Goal: Task Accomplishment & Management: Complete application form

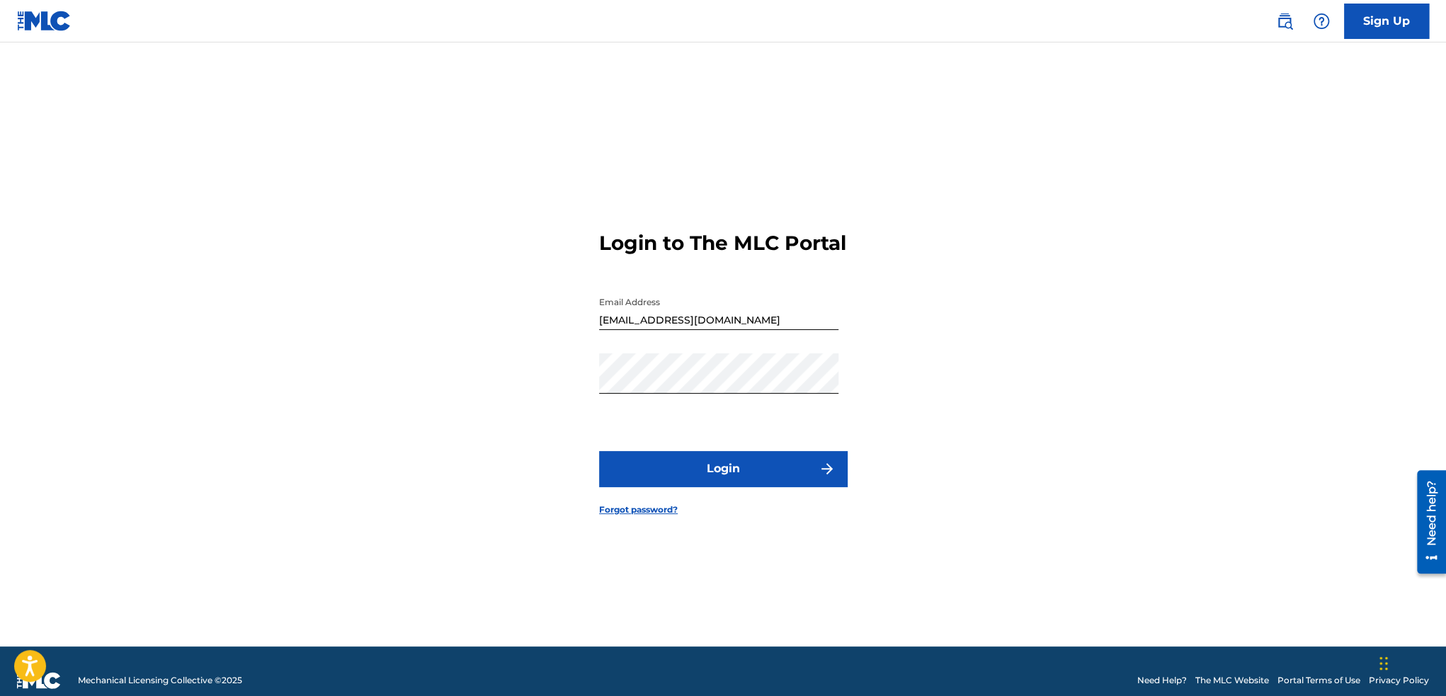
click at [746, 480] on button "Login" at bounding box center [723, 468] width 248 height 35
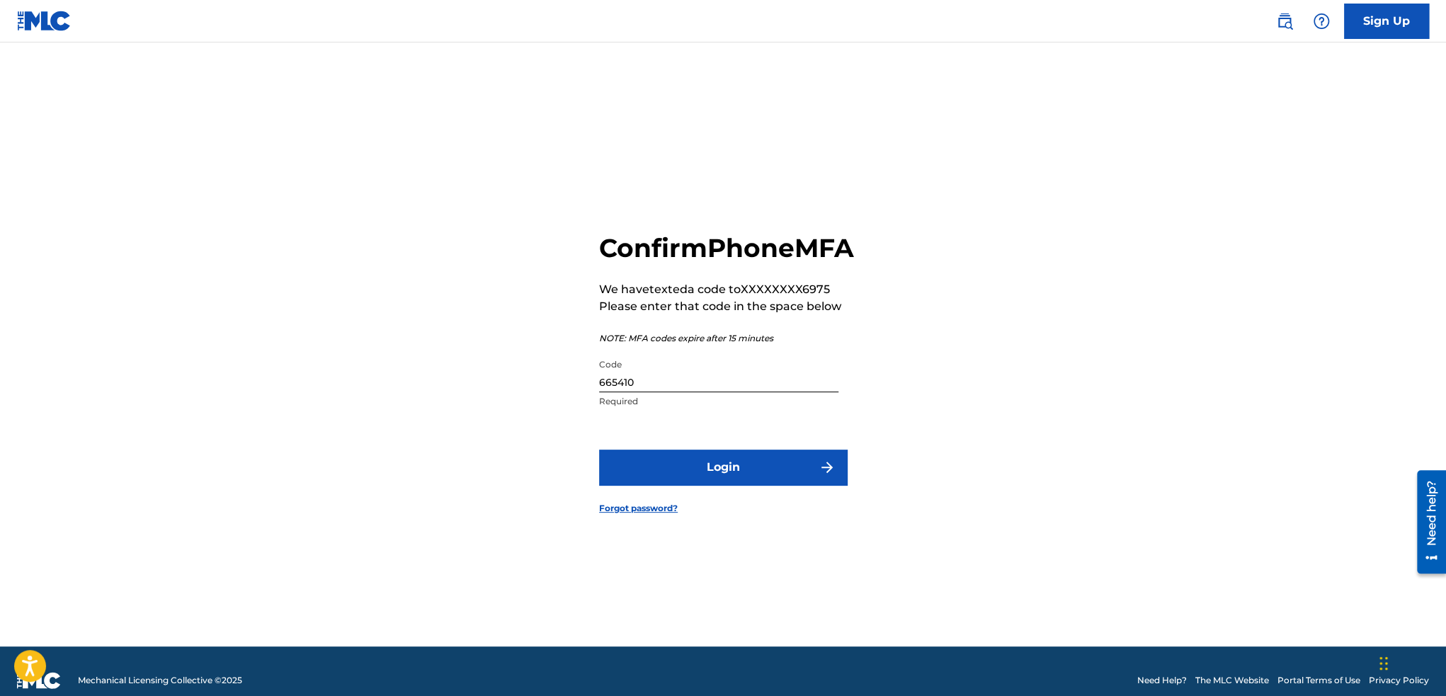
click at [691, 392] on input "665410" at bounding box center [718, 372] width 239 height 40
drag, startPoint x: 666, startPoint y: 403, endPoint x: 543, endPoint y: 389, distance: 123.3
click at [543, 389] on div "Confirm Phone MFA We have texted a code to XXXXXXXX6975 Please enter that code …" at bounding box center [722, 362] width 991 height 569
type input "411195"
click at [674, 476] on button "Login" at bounding box center [723, 467] width 248 height 35
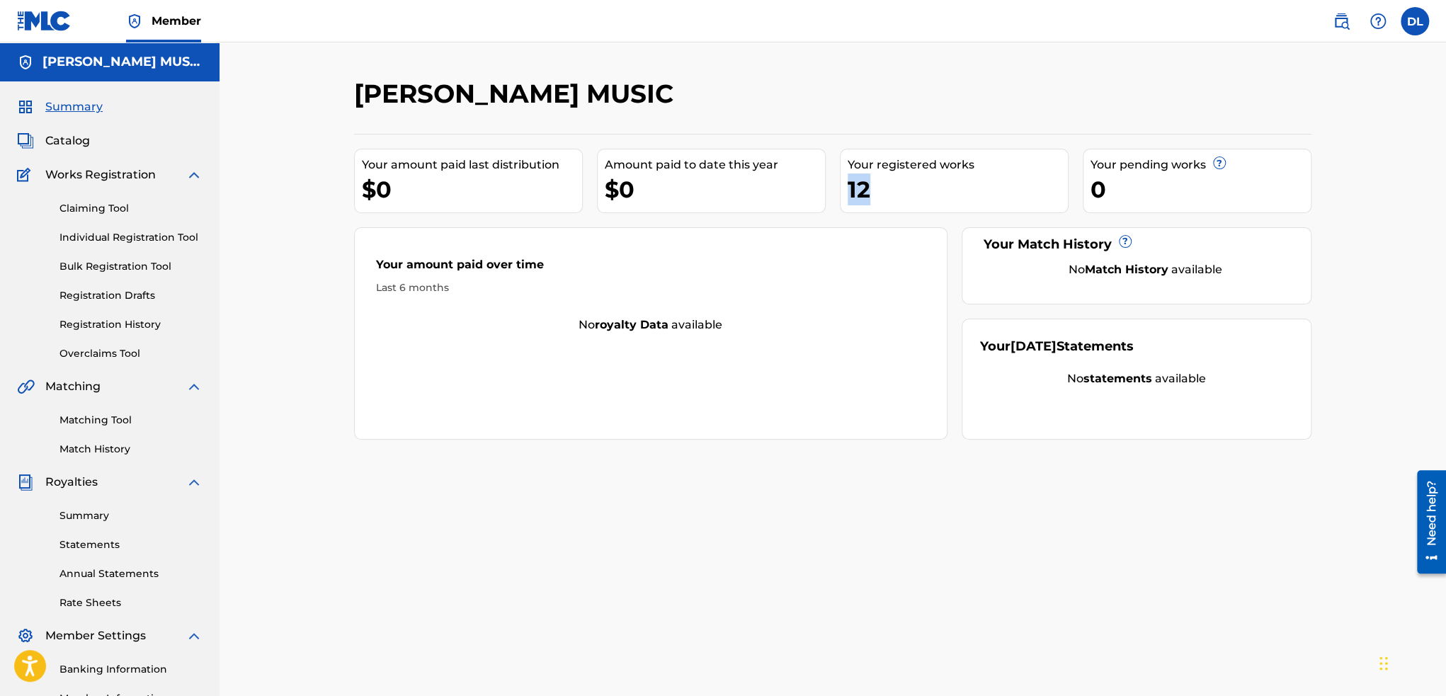
drag, startPoint x: 886, startPoint y: 195, endPoint x: 837, endPoint y: 195, distance: 49.6
click at [837, 195] on div "Your amount paid last distribution $0 Amount paid to date this year $0 Your reg…" at bounding box center [832, 287] width 957 height 306
click at [113, 239] on link "Individual Registration Tool" at bounding box center [130, 237] width 143 height 15
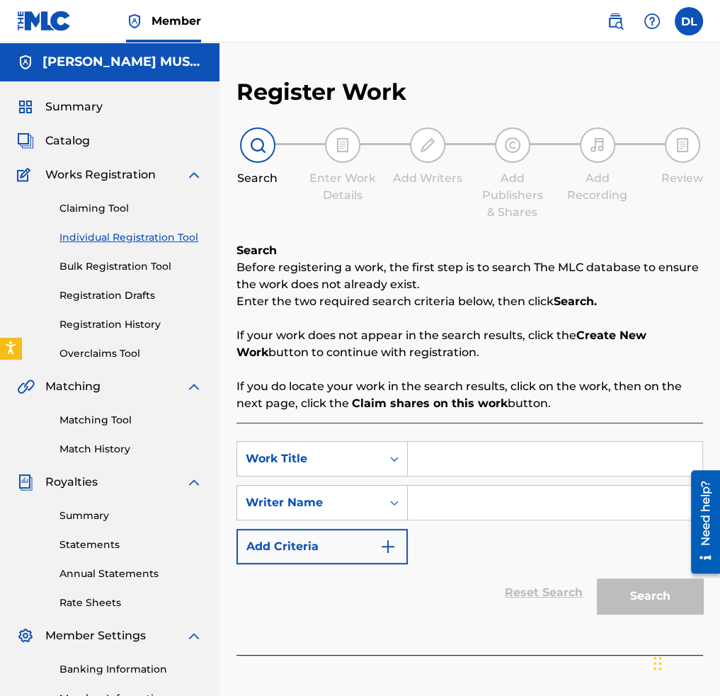
click at [462, 472] on input "Search Form" at bounding box center [555, 459] width 295 height 34
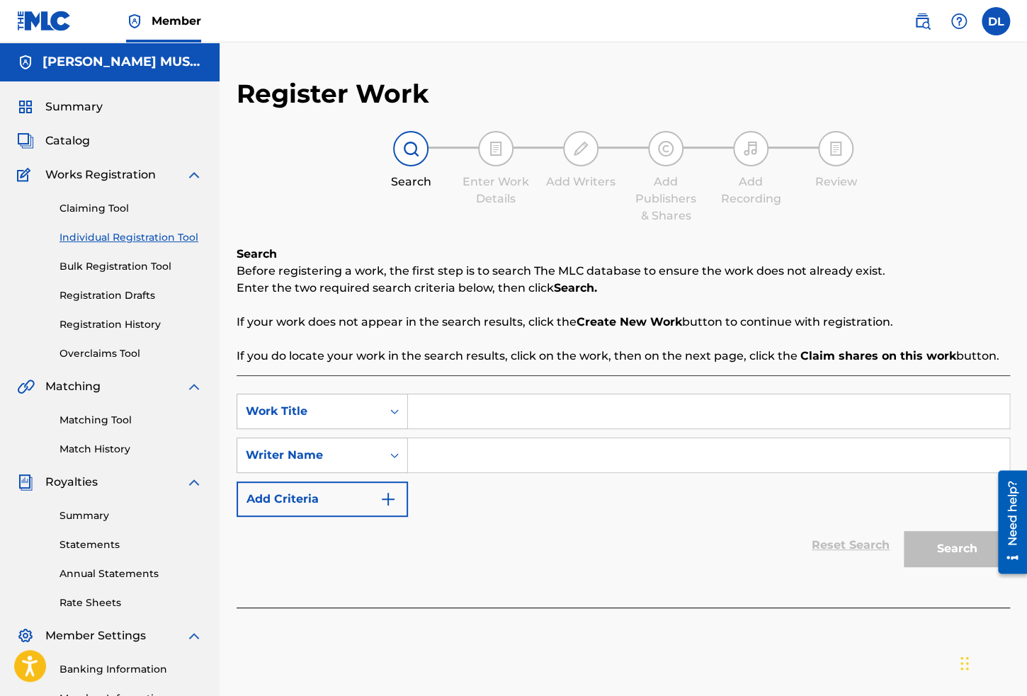
click at [552, 413] on input "Search Form" at bounding box center [708, 411] width 601 height 34
paste input "Backstage Chaos"
type input "Backstage Chaos"
click at [474, 457] on input "Search Form" at bounding box center [708, 455] width 601 height 34
paste input "DEVON LEWIS"
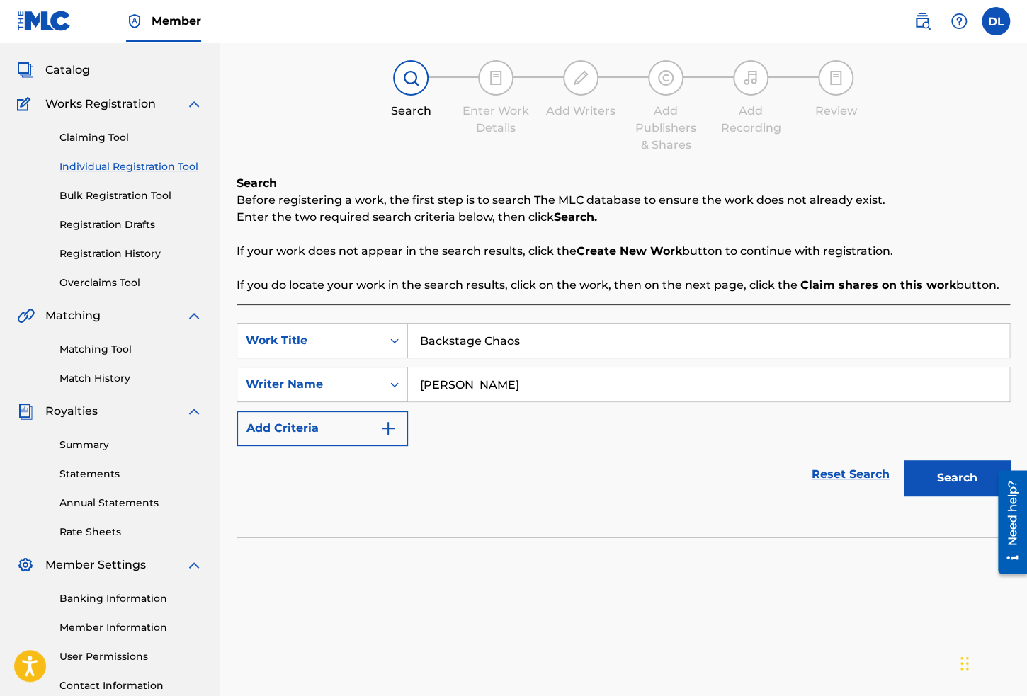
scroll to position [142, 0]
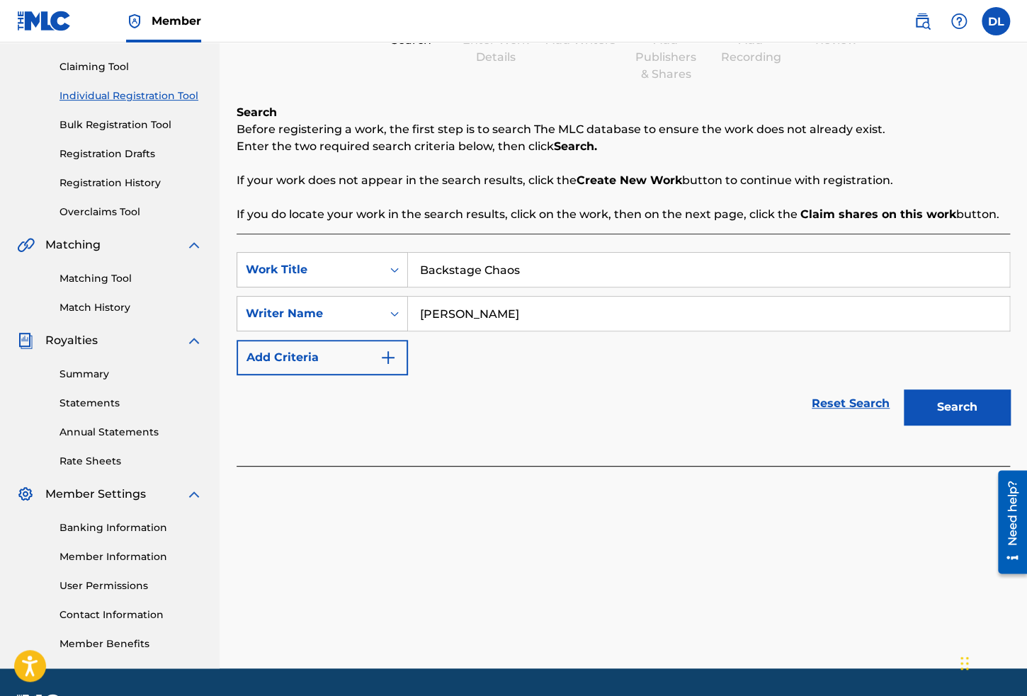
type input "DEVON LEWIS"
click at [937, 414] on button "Search" at bounding box center [956, 406] width 106 height 35
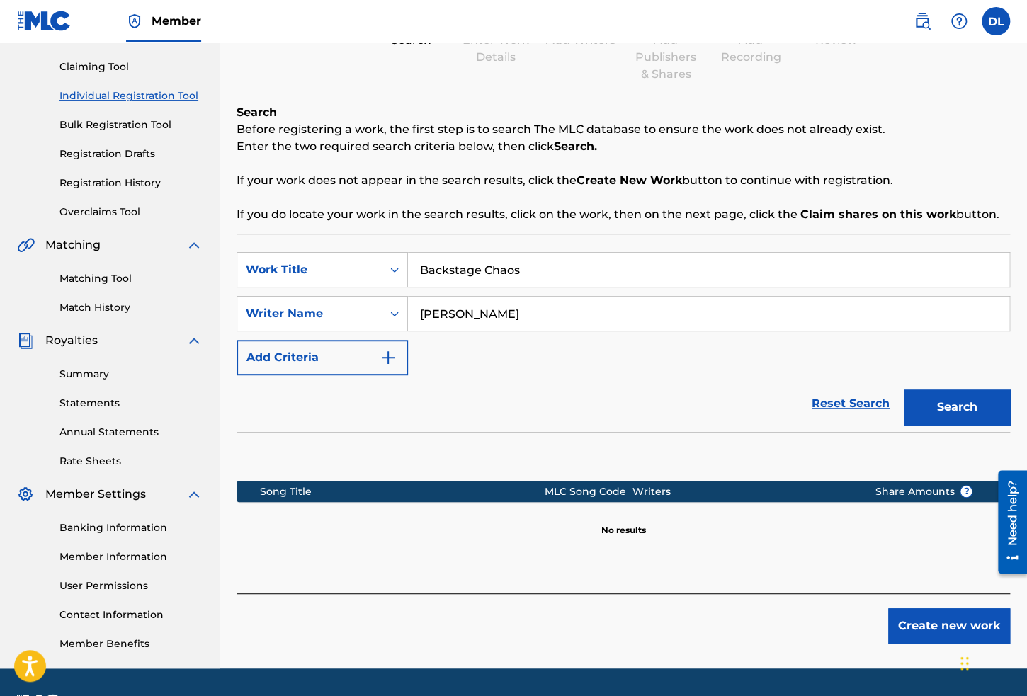
click at [961, 407] on button "Search" at bounding box center [956, 406] width 106 height 35
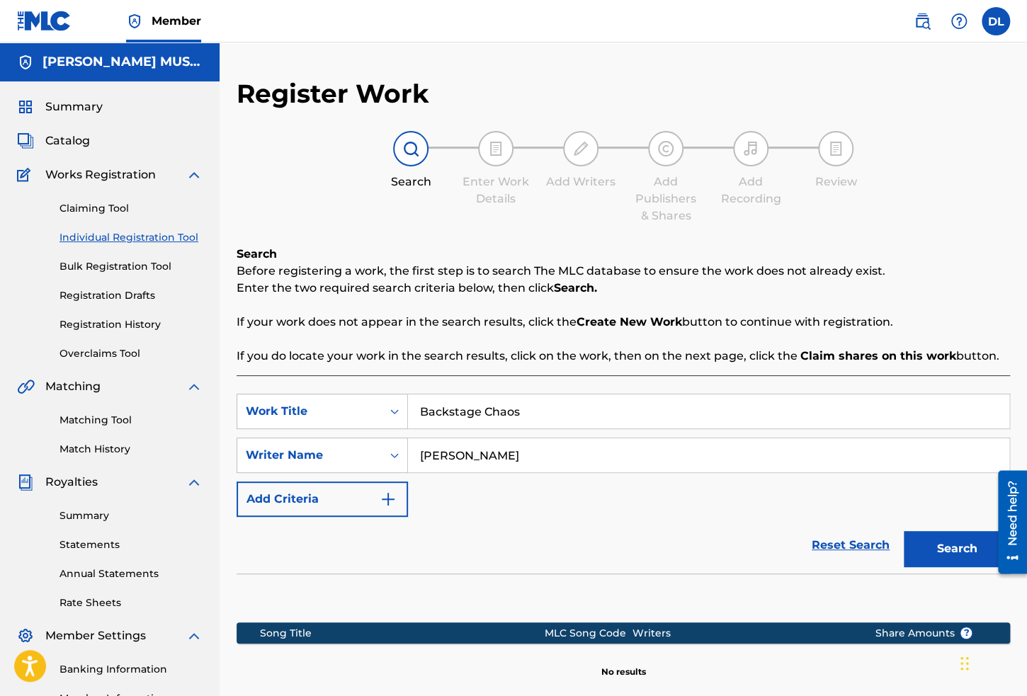
scroll to position [181, 0]
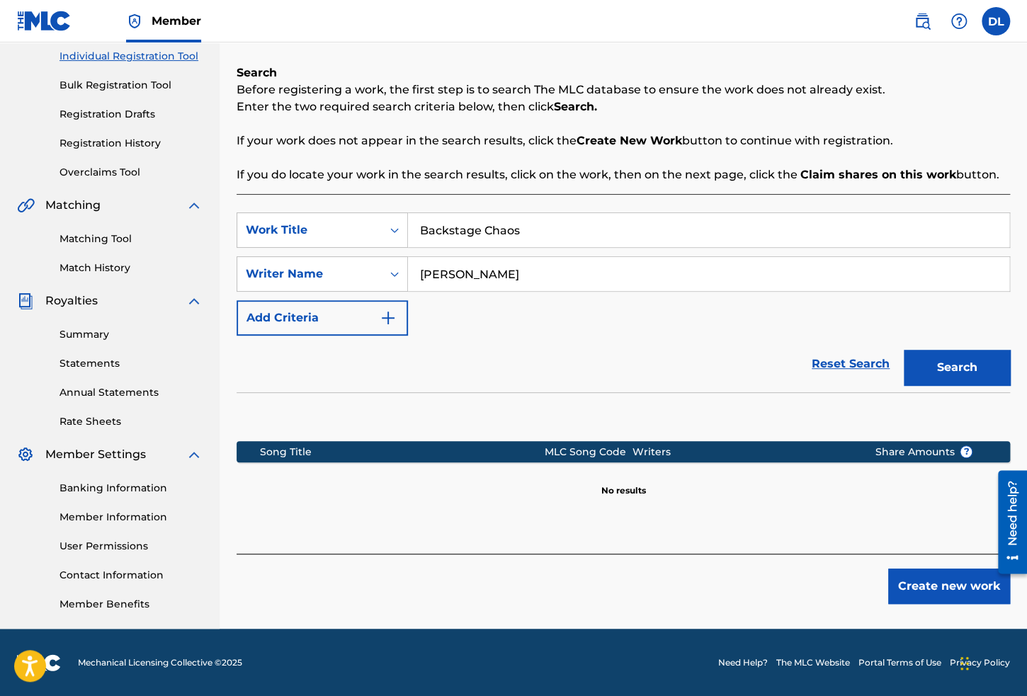
click at [946, 590] on button "Create new work" at bounding box center [949, 586] width 122 height 35
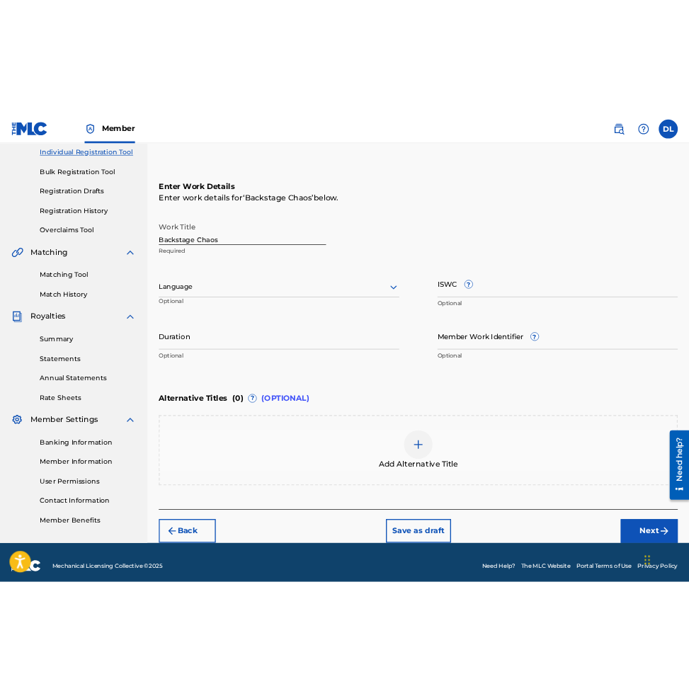
scroll to position [110, 0]
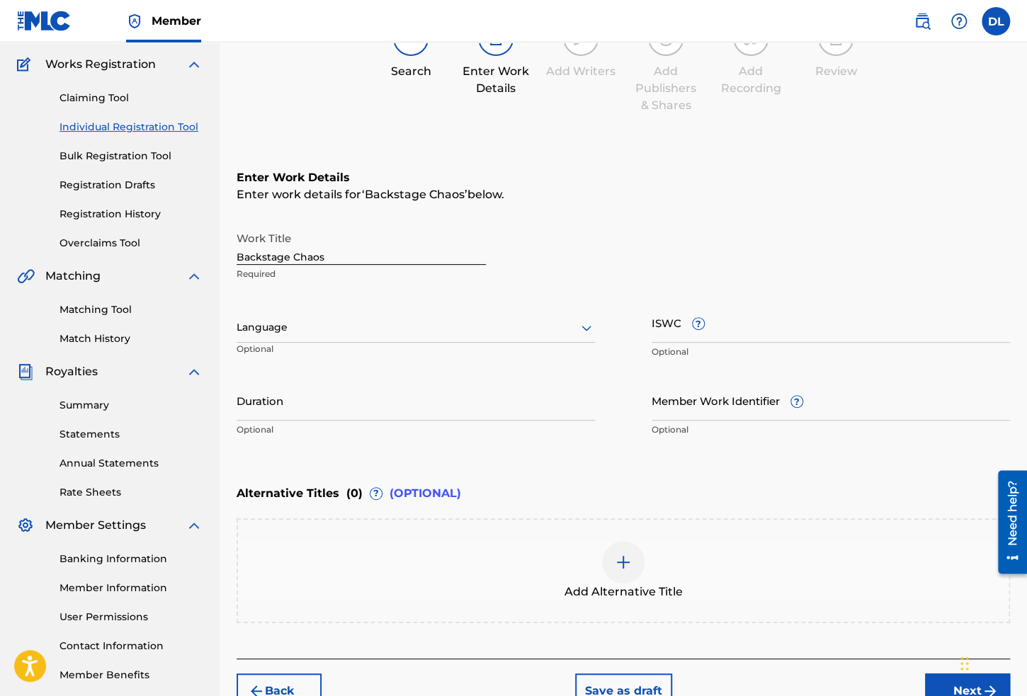
click at [365, 331] on div at bounding box center [415, 328] width 358 height 18
click at [351, 360] on div "English" at bounding box center [415, 359] width 357 height 32
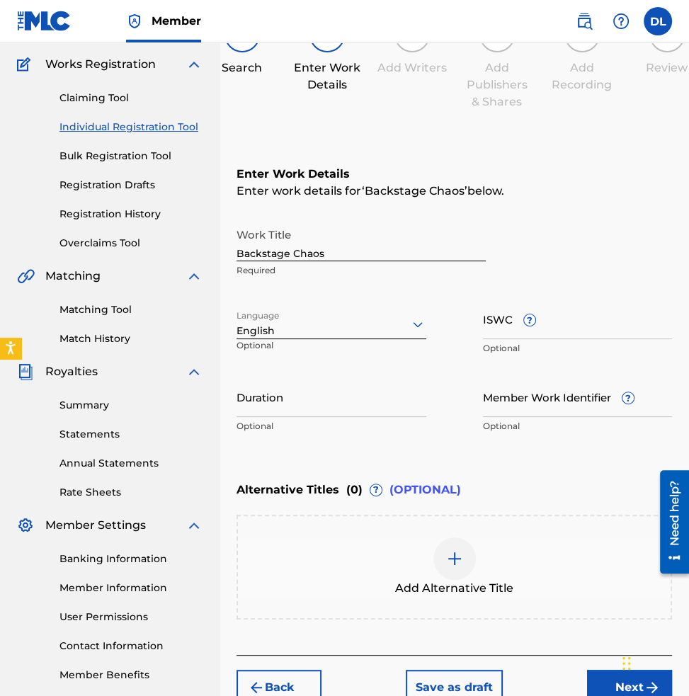
click at [506, 321] on input "ISWC ?" at bounding box center [578, 319] width 190 height 40
paste input "T-332.385.544-9"
type input "T-332.385.544-9"
drag, startPoint x: 328, startPoint y: 253, endPoint x: 215, endPoint y: 253, distance: 112.6
click at [215, 253] on main "DEVON LEWIS MUSIC Summary Catalog Works Registration Claiming Tool Individual R…" at bounding box center [344, 318] width 689 height 773
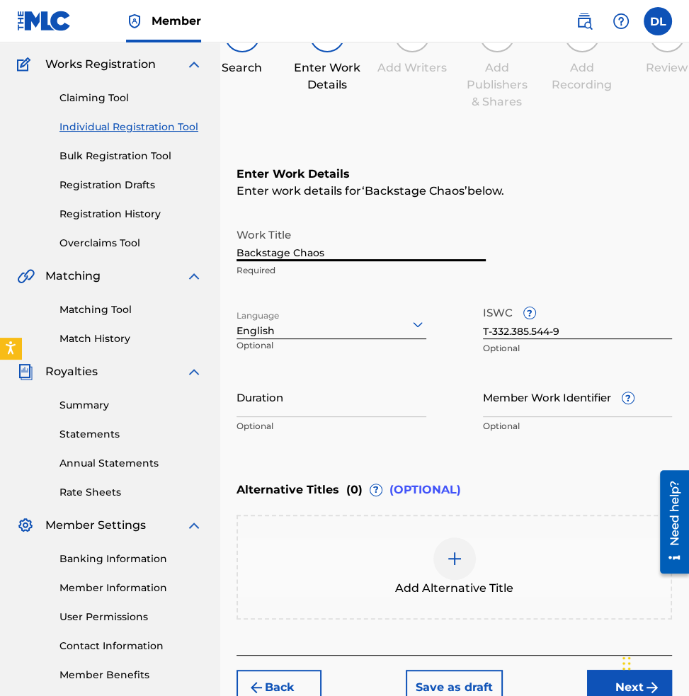
click at [288, 258] on input "Backstage Chaos" at bounding box center [360, 241] width 249 height 40
drag, startPoint x: 326, startPoint y: 254, endPoint x: 207, endPoint y: 245, distance: 120.0
click at [207, 245] on main "DEVON LEWIS MUSIC Summary Catalog Works Registration Claiming Tool Individual R…" at bounding box center [344, 318] width 689 height 773
drag, startPoint x: 575, startPoint y: 328, endPoint x: 450, endPoint y: 319, distance: 124.9
click at [450, 319] on div "Work Title Backstage Chaos Required Language English Optional ISWC ? T-332.385.…" at bounding box center [453, 330] width 435 height 219
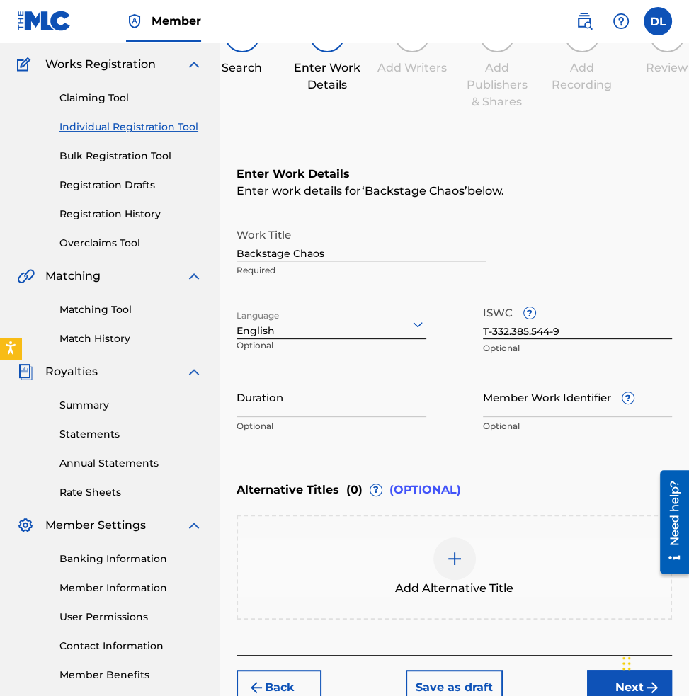
click at [589, 350] on p "Optional" at bounding box center [578, 348] width 190 height 13
click at [573, 331] on input "T-332.385.544-9" at bounding box center [578, 319] width 190 height 40
drag, startPoint x: 566, startPoint y: 328, endPoint x: 433, endPoint y: 325, distance: 132.4
click at [451, 325] on div "Work Title Backstage Chaos Required Language English Optional ISWC ? T-332.385.…" at bounding box center [453, 330] width 435 height 219
click at [341, 403] on input "Duration" at bounding box center [331, 397] width 190 height 40
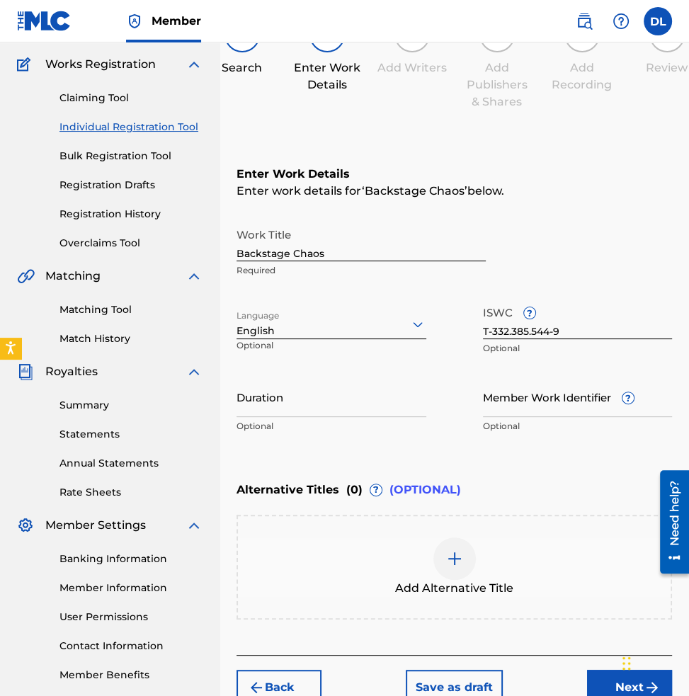
click at [263, 397] on input "Duration" at bounding box center [331, 397] width 190 height 40
paste input "02:21"
type input "02:21"
click at [560, 401] on input "Member Work Identifier ?" at bounding box center [578, 397] width 190 height 40
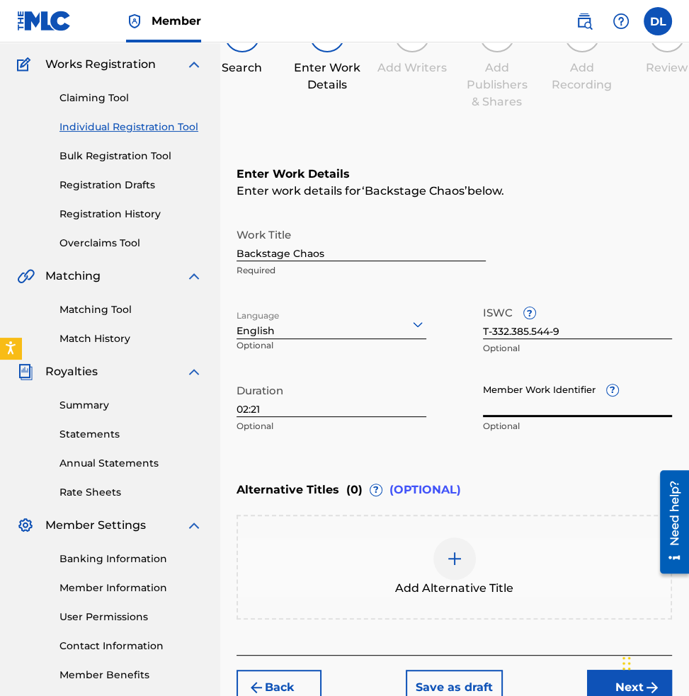
scroll to position [181, 0]
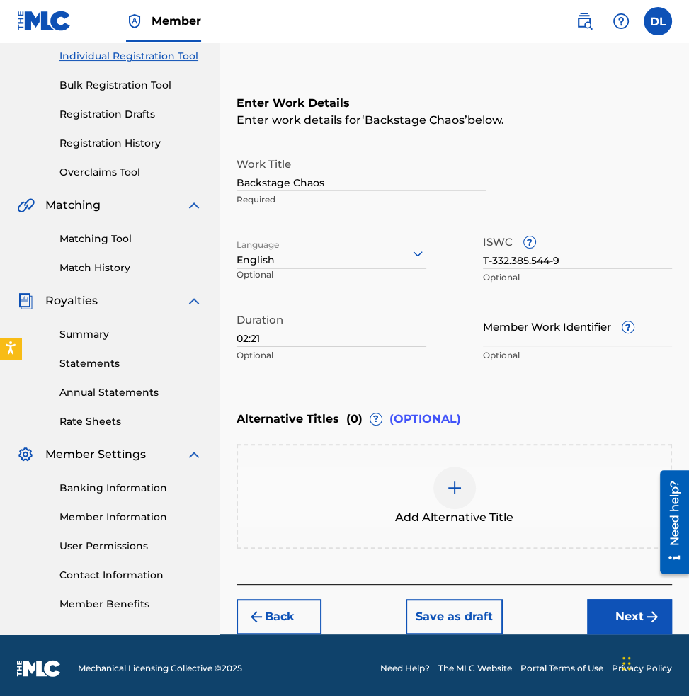
click at [615, 616] on button "Next" at bounding box center [629, 616] width 85 height 35
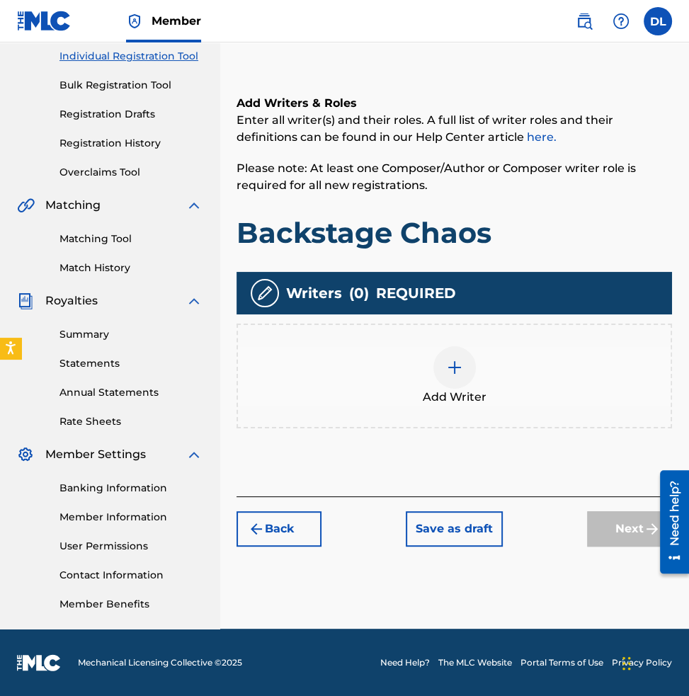
click at [456, 367] on img at bounding box center [454, 367] width 17 height 17
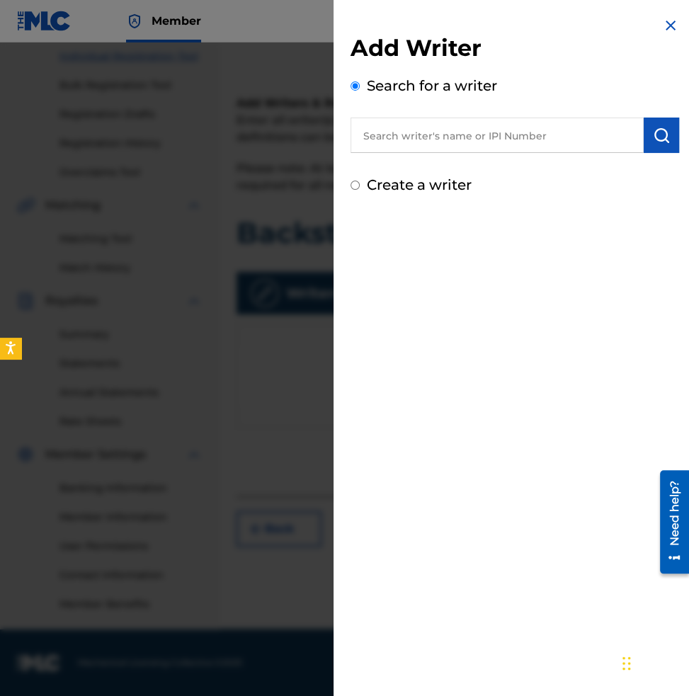
click at [450, 135] on input "text" at bounding box center [496, 135] width 293 height 35
paste input "00646434830"
type input "00646434830"
click at [664, 144] on button "submit" at bounding box center [661, 135] width 35 height 35
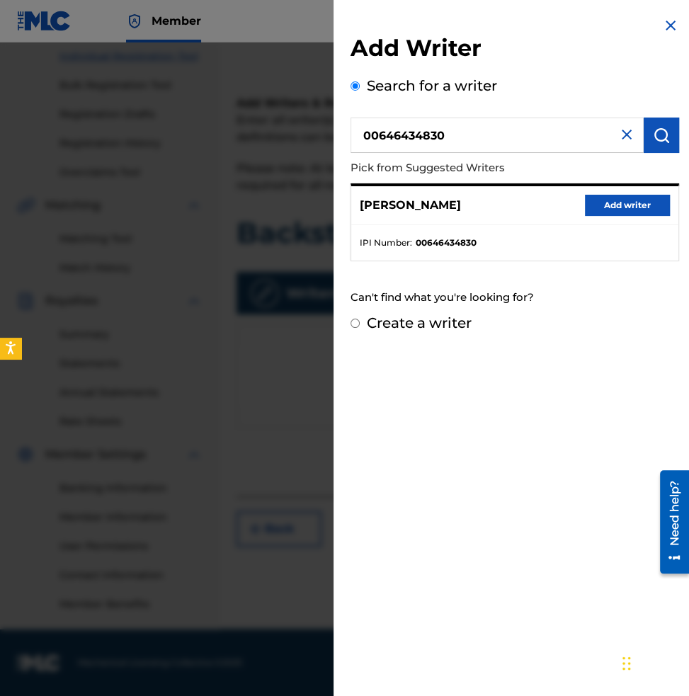
click at [600, 200] on button "Add writer" at bounding box center [627, 205] width 85 height 21
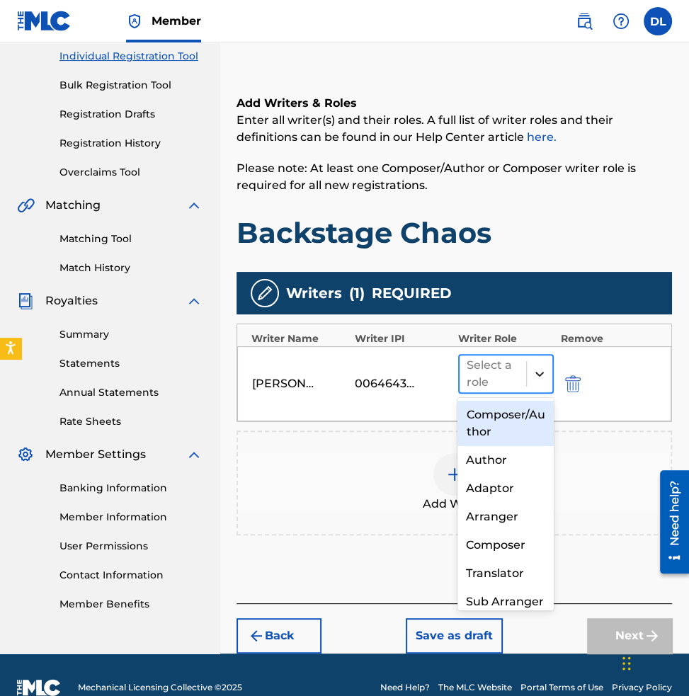
click at [532, 376] on div at bounding box center [539, 373] width 25 height 25
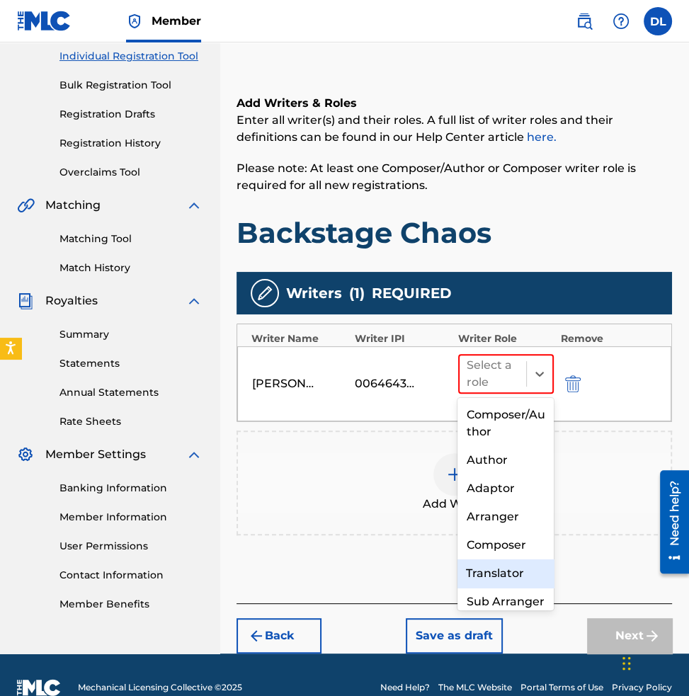
scroll to position [0, 0]
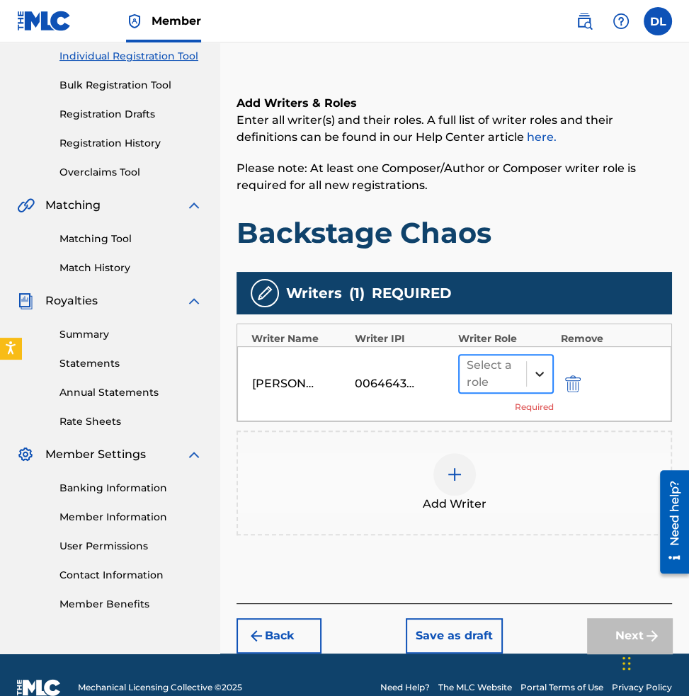
click at [530, 363] on div at bounding box center [539, 373] width 25 height 25
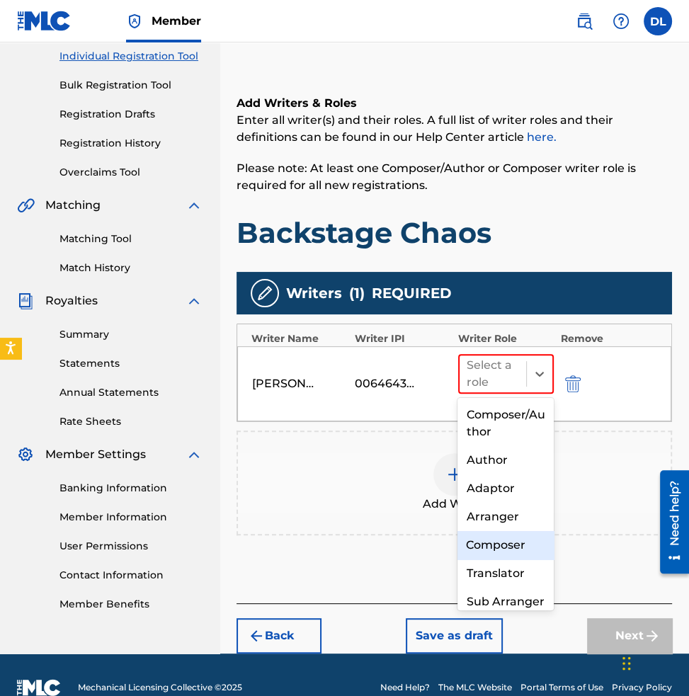
click at [495, 535] on div "Composer" at bounding box center [505, 545] width 96 height 28
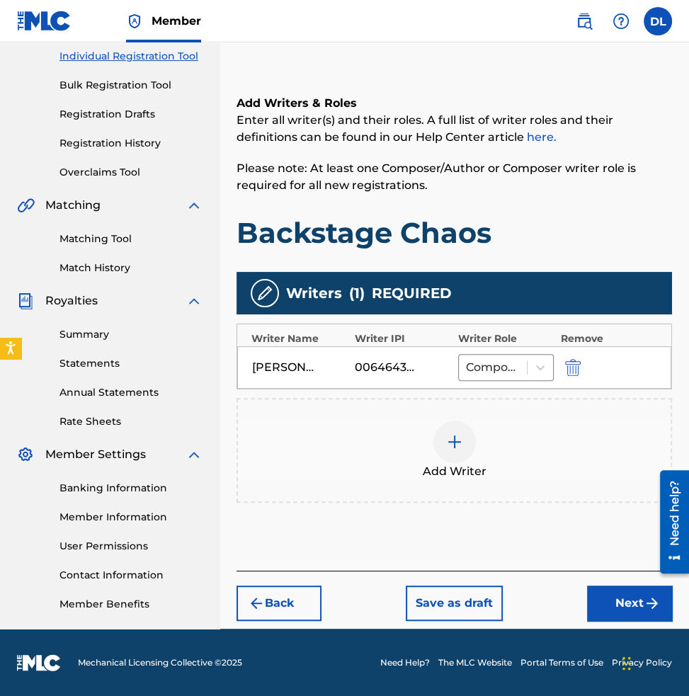
click at [621, 608] on button "Next" at bounding box center [629, 603] width 85 height 35
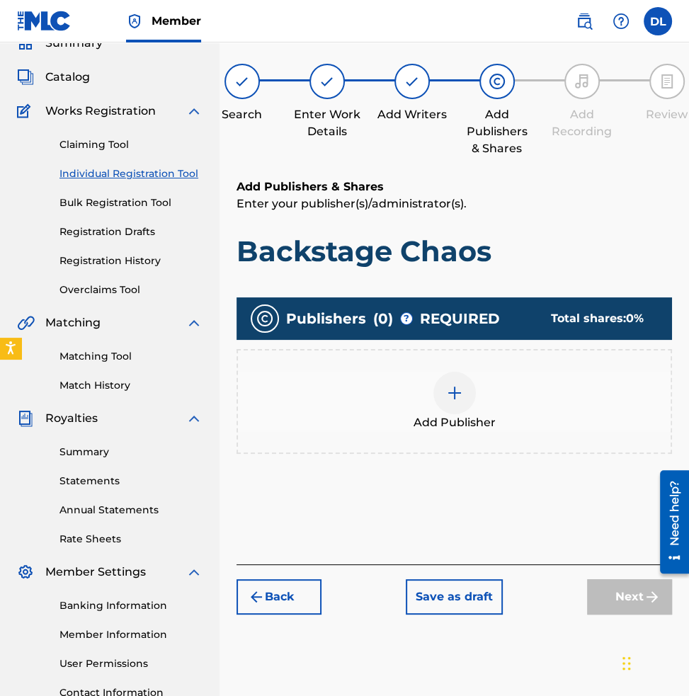
click at [457, 394] on img at bounding box center [454, 392] width 17 height 17
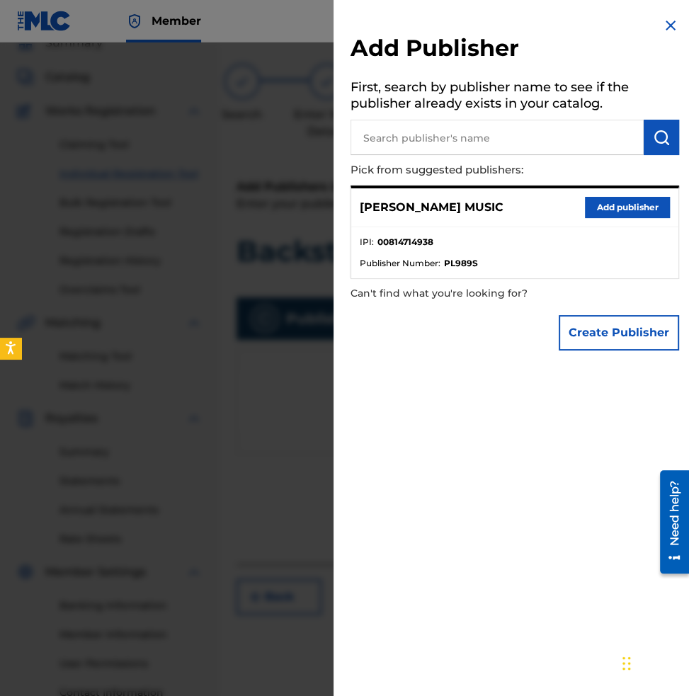
click at [597, 208] on button "Add publisher" at bounding box center [627, 207] width 85 height 21
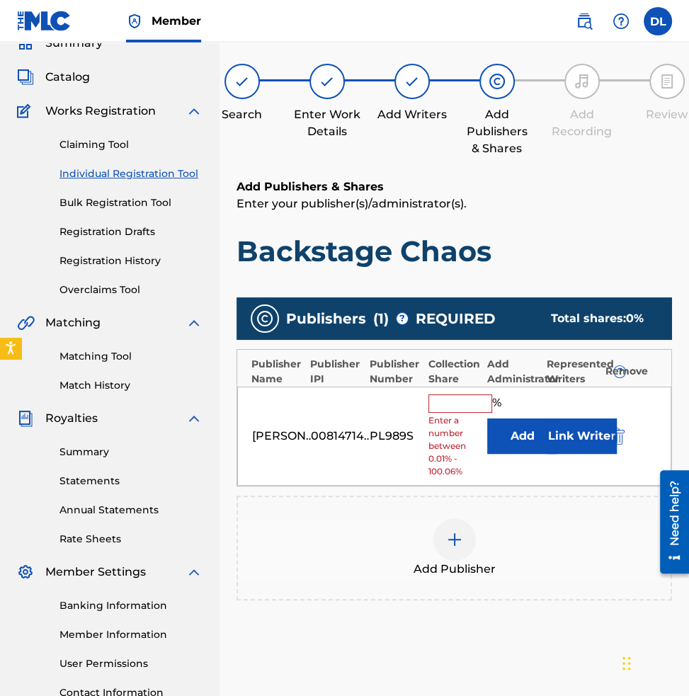
click at [461, 397] on input "text" at bounding box center [460, 403] width 64 height 18
type input "100"
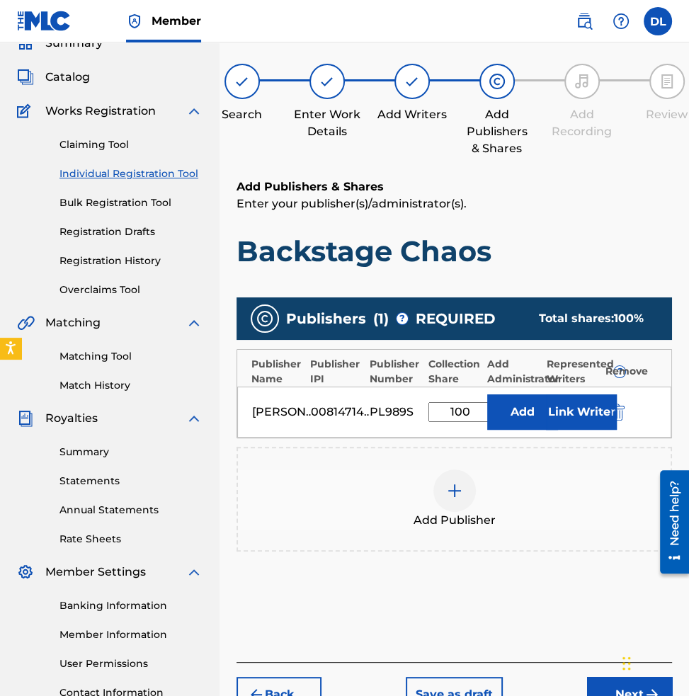
scroll to position [135, 0]
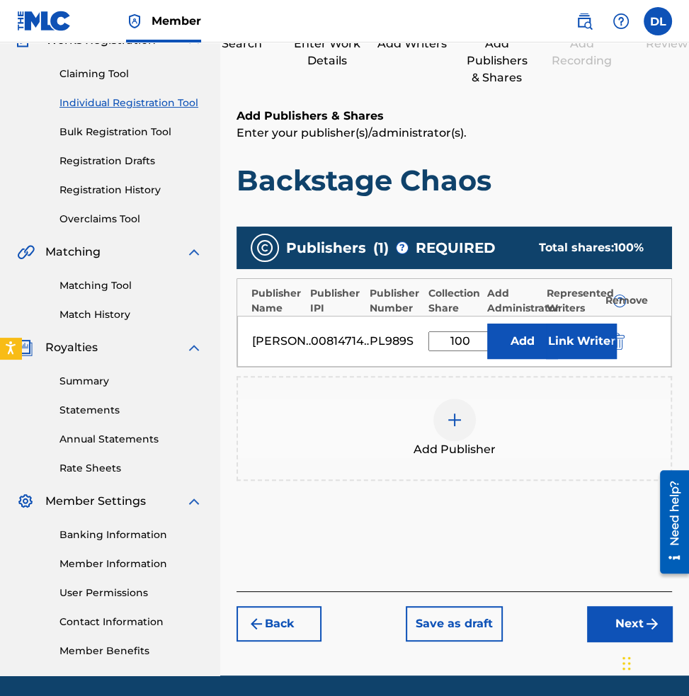
click at [509, 346] on button "Add" at bounding box center [522, 341] width 71 height 35
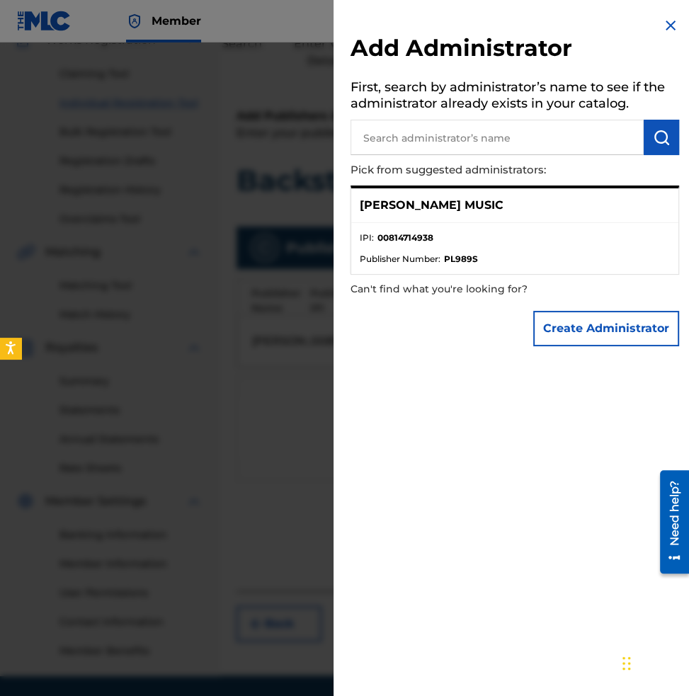
click at [665, 27] on img at bounding box center [670, 25] width 17 height 17
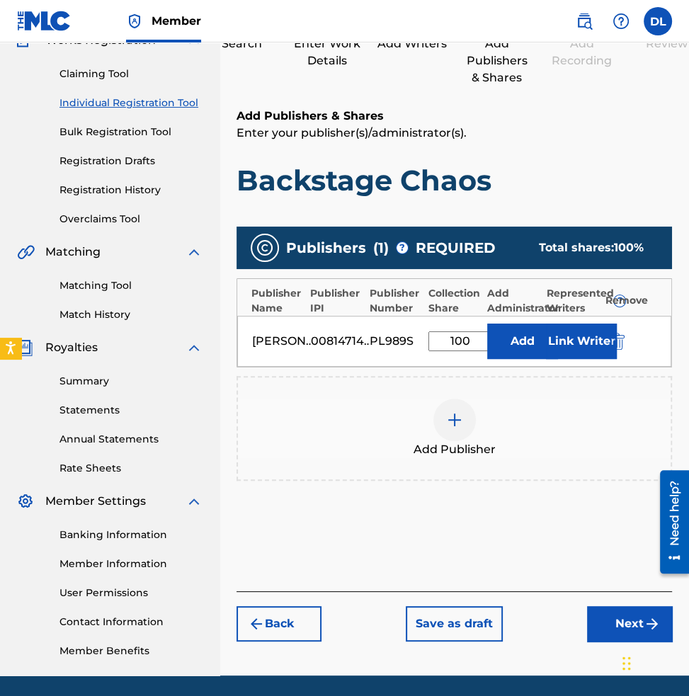
click at [612, 617] on button "Next" at bounding box center [629, 623] width 85 height 35
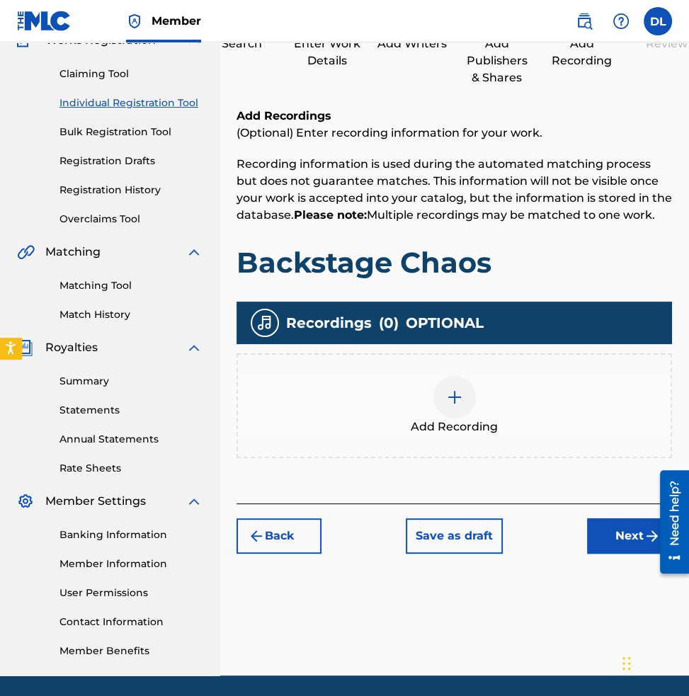
scroll to position [64, 0]
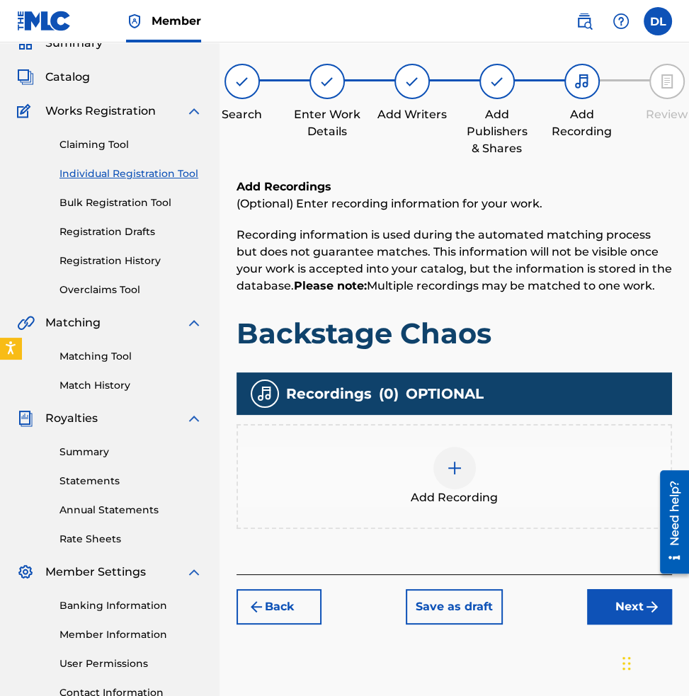
click at [457, 469] on img at bounding box center [454, 468] width 17 height 17
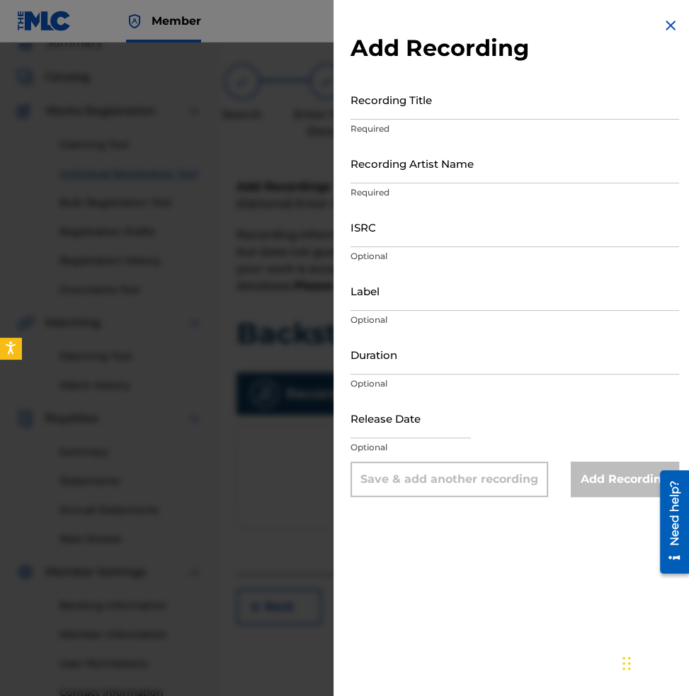
click at [429, 113] on input "Recording Title" at bounding box center [514, 99] width 329 height 40
click at [447, 102] on input "Recording Title" at bounding box center [514, 99] width 329 height 40
paste input "Backstage Chaos"
type input "Backstage Chaos"
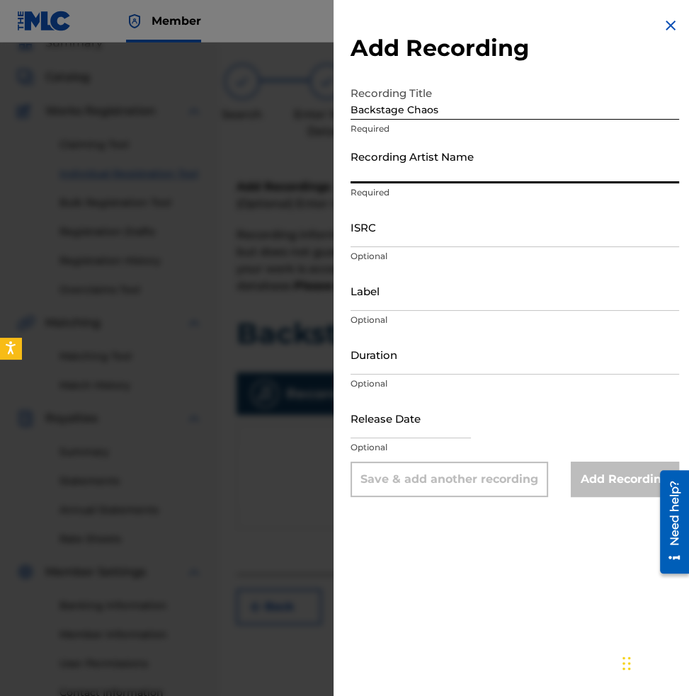
click at [547, 176] on input "Recording Artist Name" at bounding box center [514, 163] width 329 height 40
paste input "Marcko Shunt"
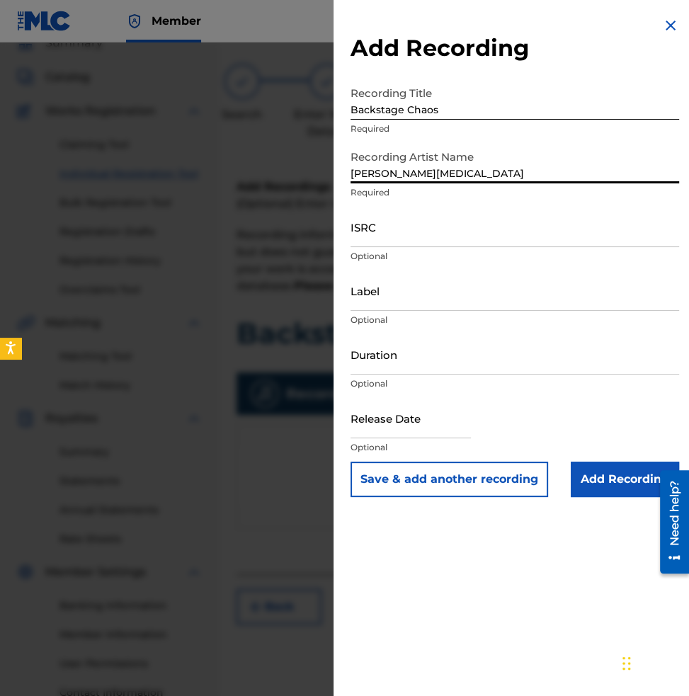
type input "Marcko Shunt"
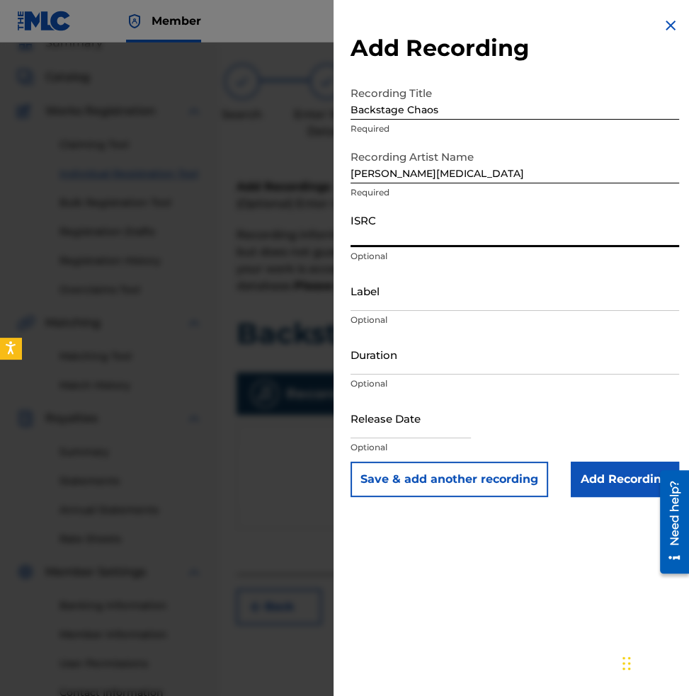
click at [456, 240] on input "ISRC" at bounding box center [514, 227] width 329 height 40
paste input "USA2P2505184"
type input "USA2P2505184"
click at [384, 297] on input "Label" at bounding box center [514, 290] width 329 height 40
click at [402, 302] on input "Label" at bounding box center [514, 290] width 329 height 40
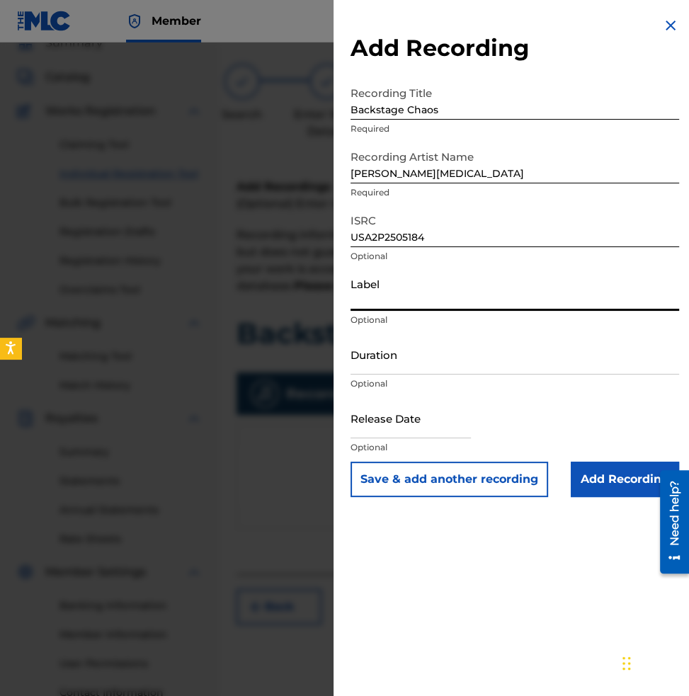
paste input "Militant Beat Club"
type input "Militant Beat Club"
click at [456, 363] on input "Duration" at bounding box center [514, 354] width 329 height 40
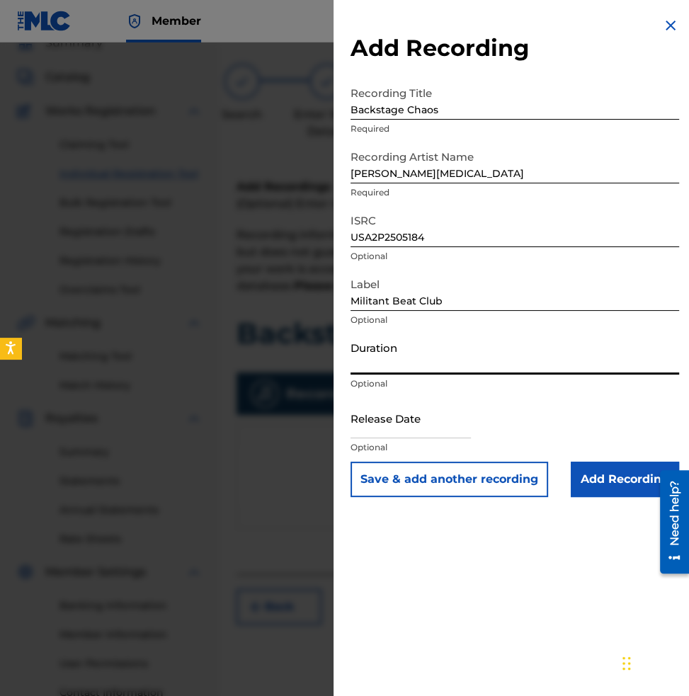
paste input "02:21"
type input "02:21"
click at [420, 431] on input "text" at bounding box center [410, 418] width 120 height 40
select select "7"
select select "2025"
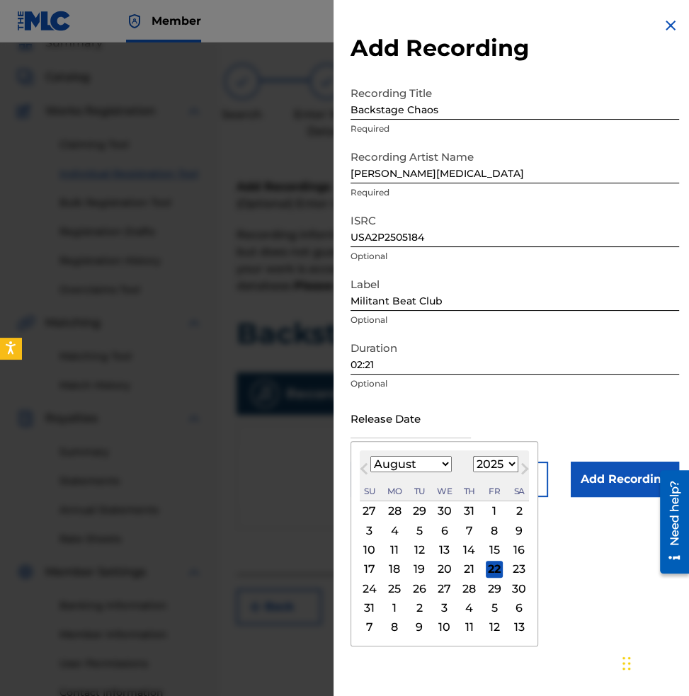
click at [445, 467] on select "January February March April May June July August September October November De…" at bounding box center [410, 464] width 81 height 16
select select "1"
click at [370, 456] on select "January February March April May June July August September October November De…" at bounding box center [410, 464] width 81 height 16
click at [416, 565] on div "18" at bounding box center [419, 569] width 17 height 17
type input "February 18 2025"
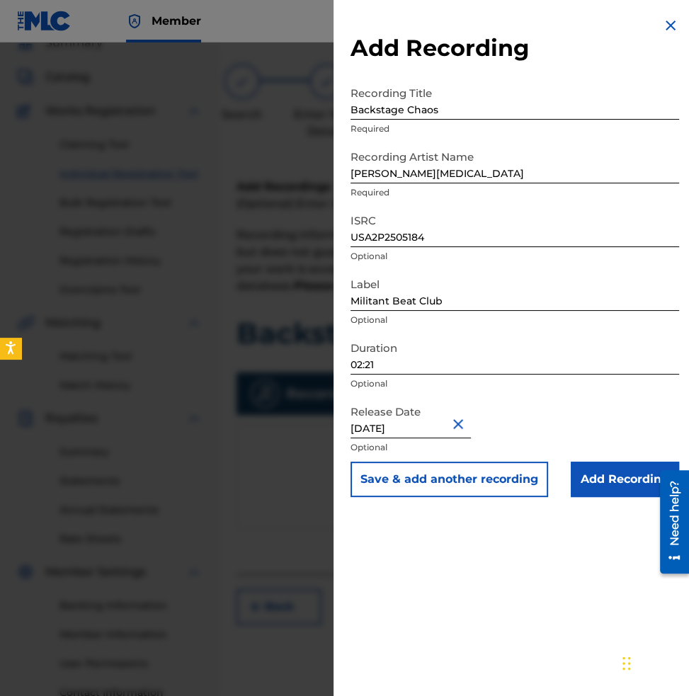
click at [590, 481] on input "Add Recording" at bounding box center [625, 479] width 108 height 35
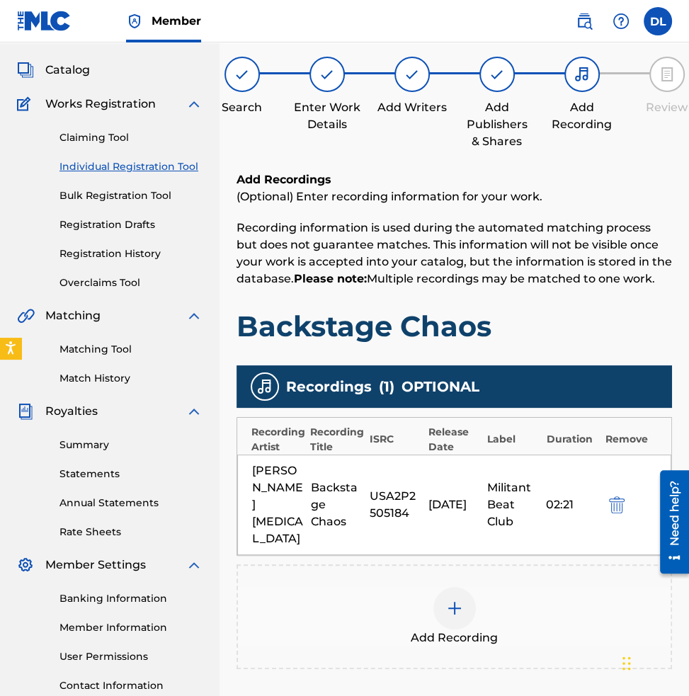
scroll to position [181, 0]
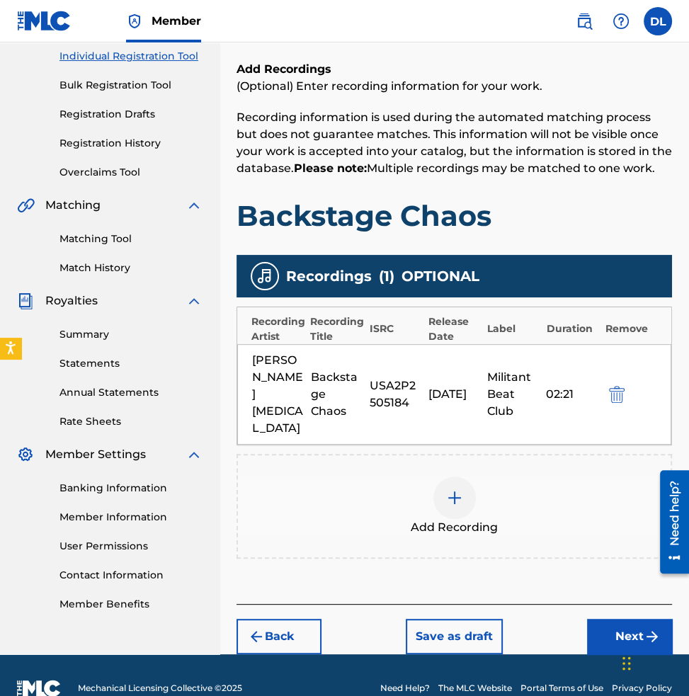
click at [623, 619] on button "Next" at bounding box center [629, 636] width 85 height 35
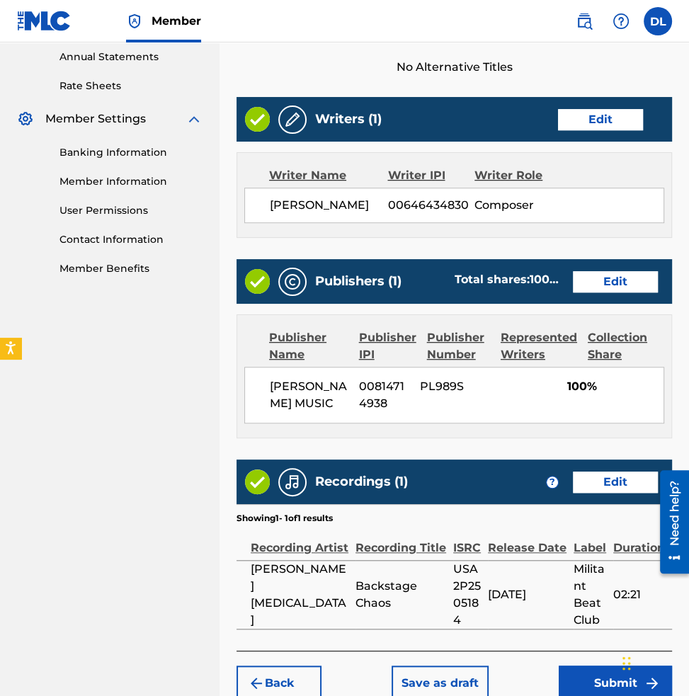
scroll to position [588, 0]
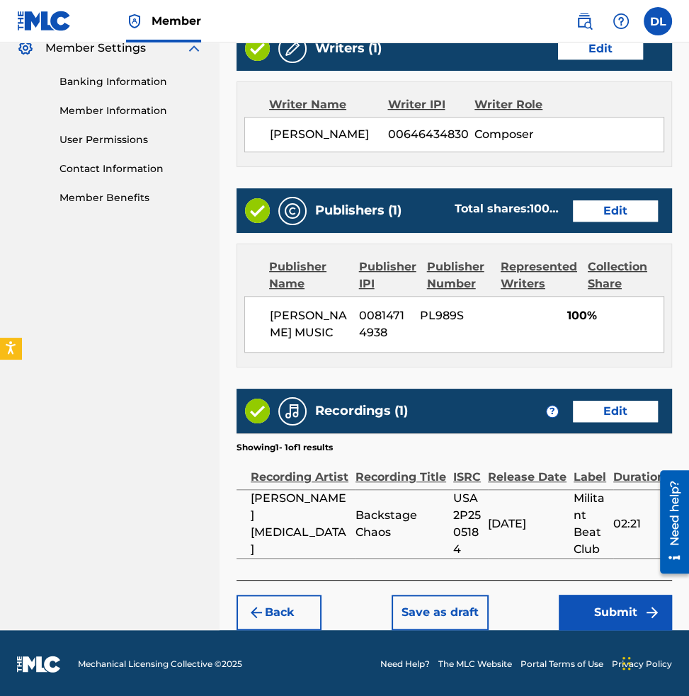
click at [602, 615] on button "Submit" at bounding box center [615, 612] width 113 height 35
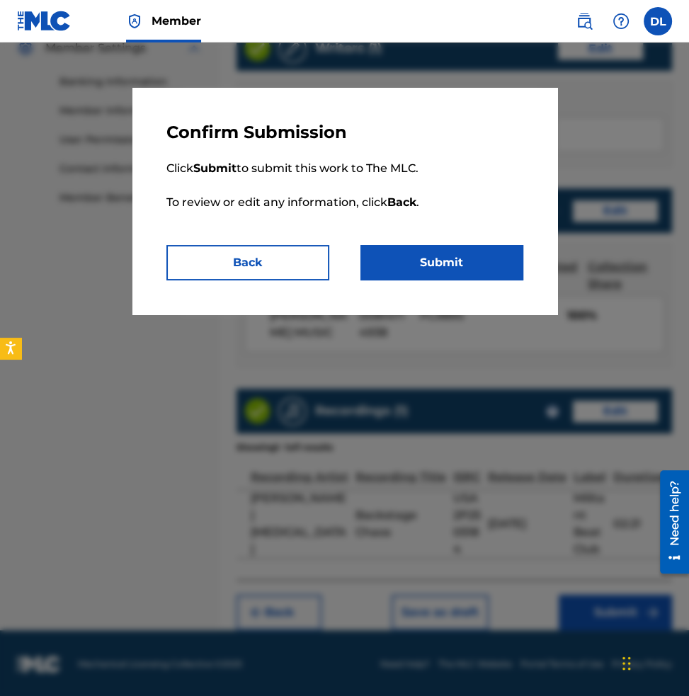
click at [438, 261] on button "Submit" at bounding box center [441, 262] width 163 height 35
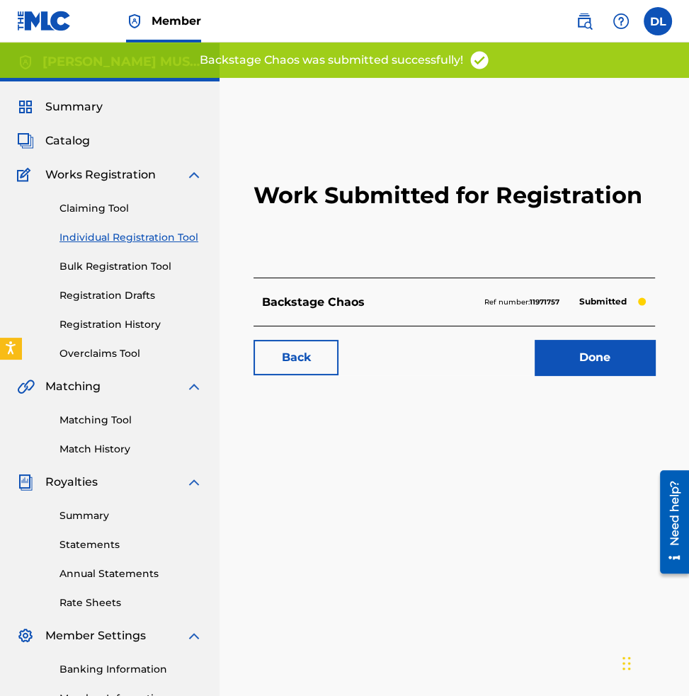
click at [588, 362] on link "Done" at bounding box center [595, 357] width 120 height 35
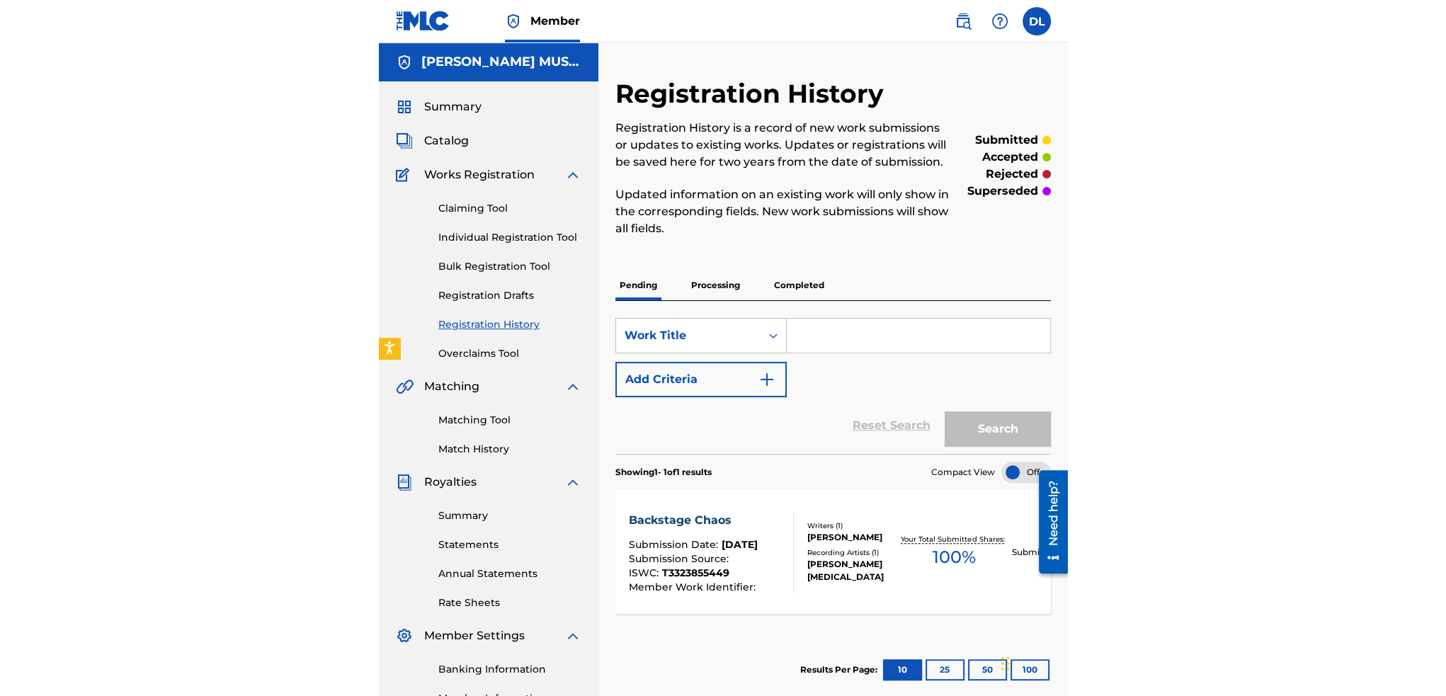
scroll to position [71, 0]
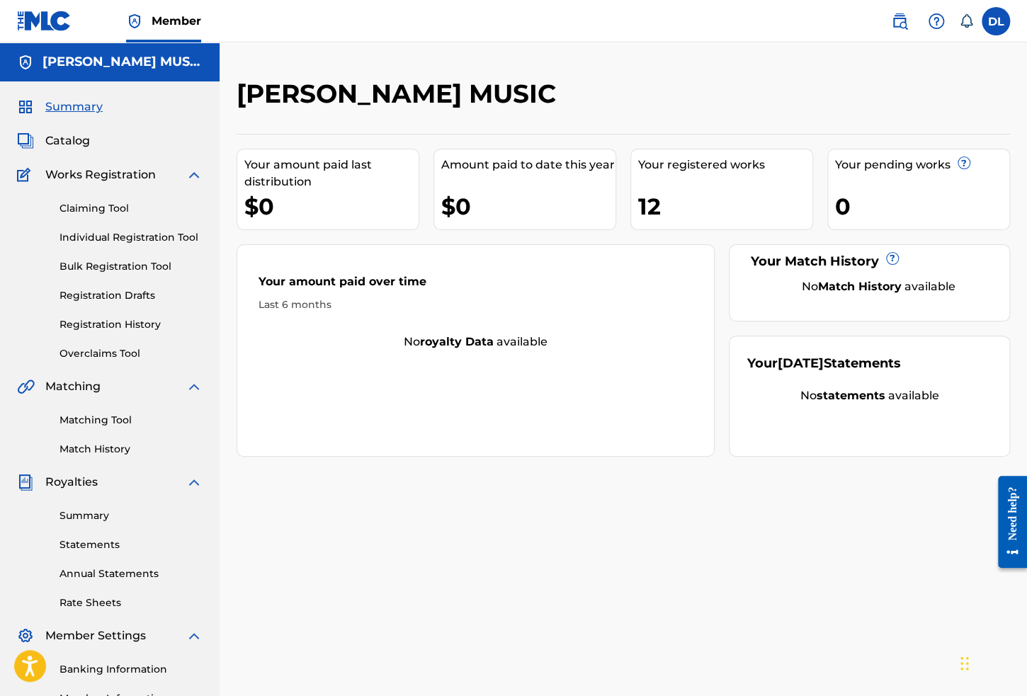
click at [83, 137] on span "Catalog" at bounding box center [67, 140] width 45 height 17
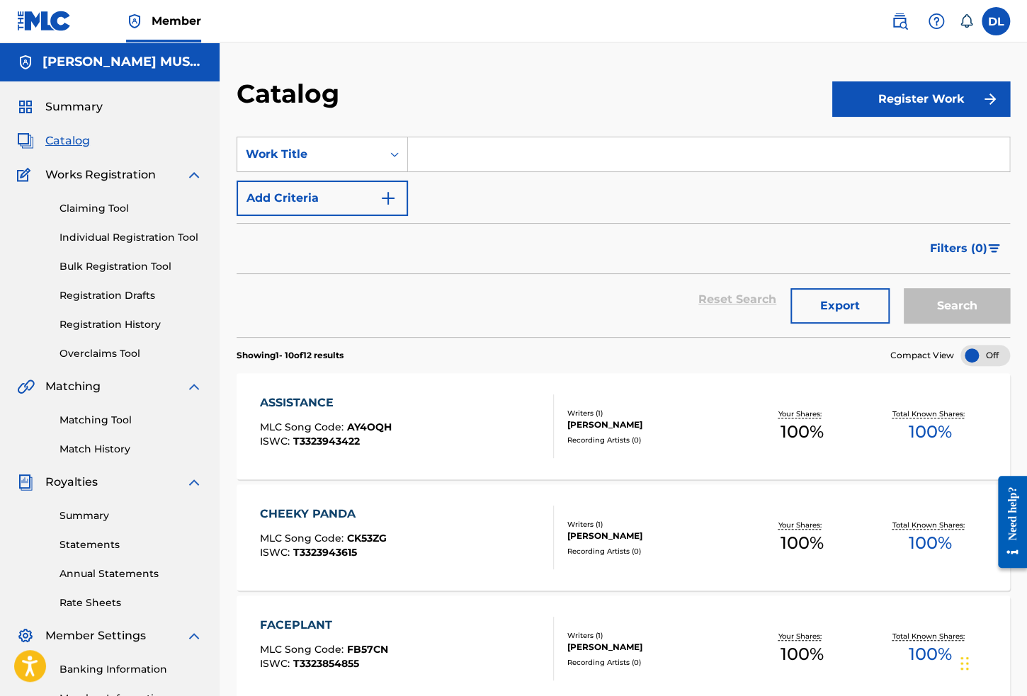
scroll to position [71, 0]
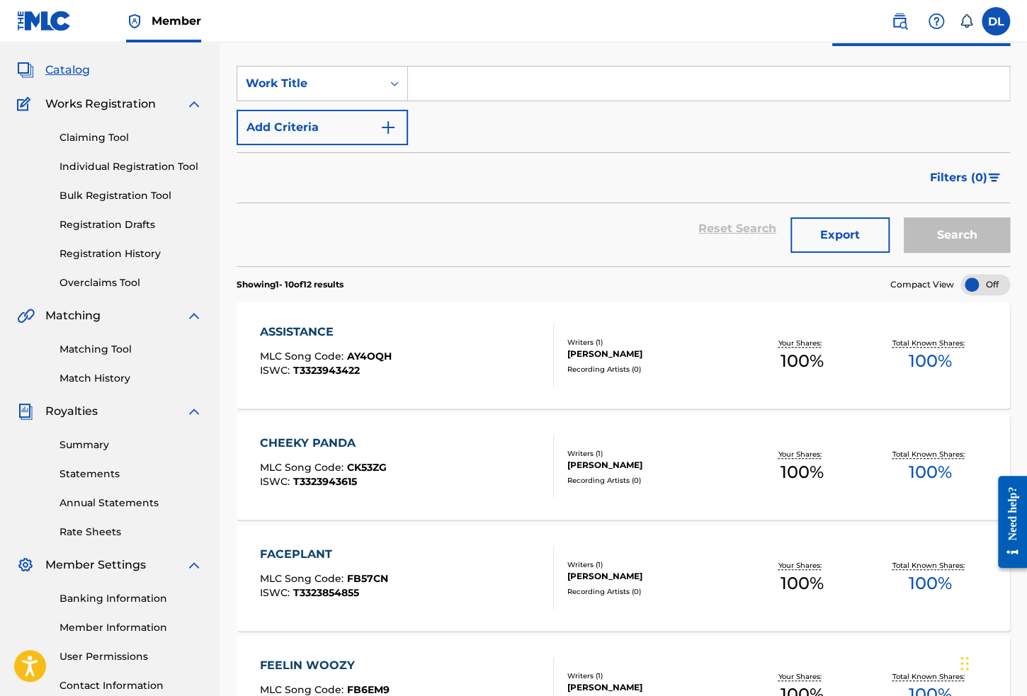
click at [463, 362] on div "ASSISTANCE MLC Song Code : AY4OQH ISWC : T3323943422" at bounding box center [407, 356] width 294 height 64
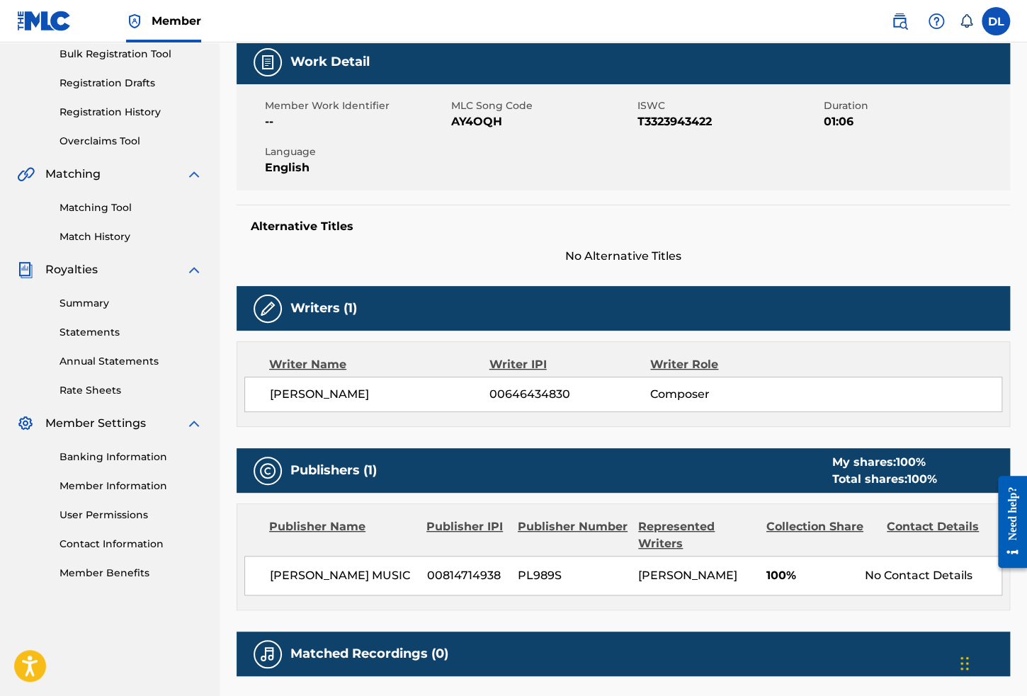
scroll to position [283, 0]
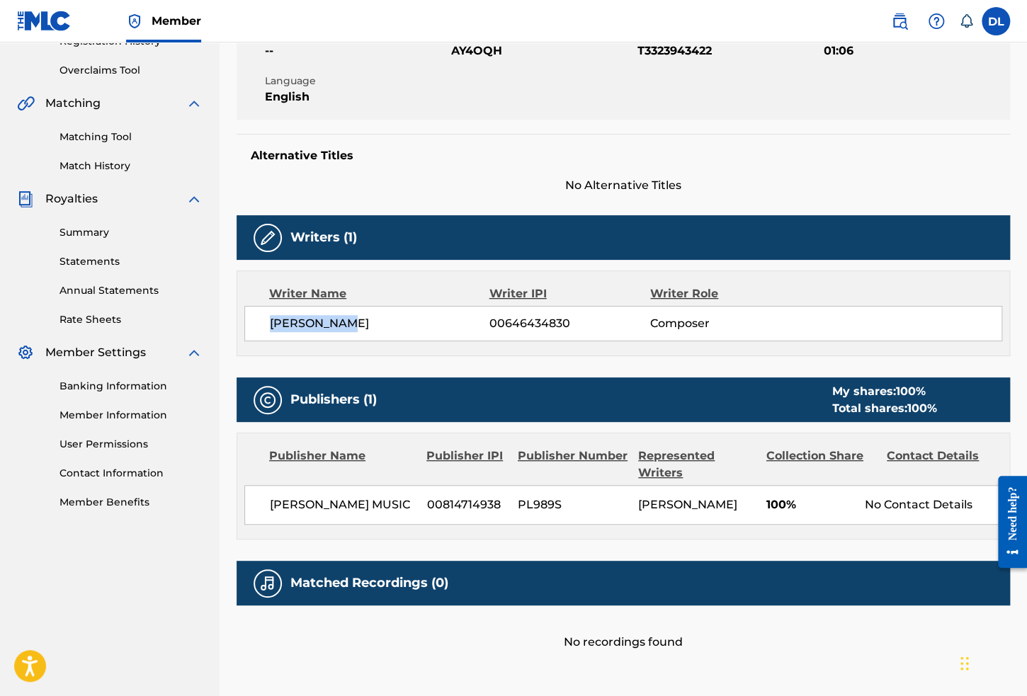
drag, startPoint x: 365, startPoint y: 321, endPoint x: 261, endPoint y: 324, distance: 104.8
click at [261, 324] on div "DEVON LEWIS 00646434830 Composer" at bounding box center [623, 323] width 758 height 35
copy span "DEVON LEWIS"
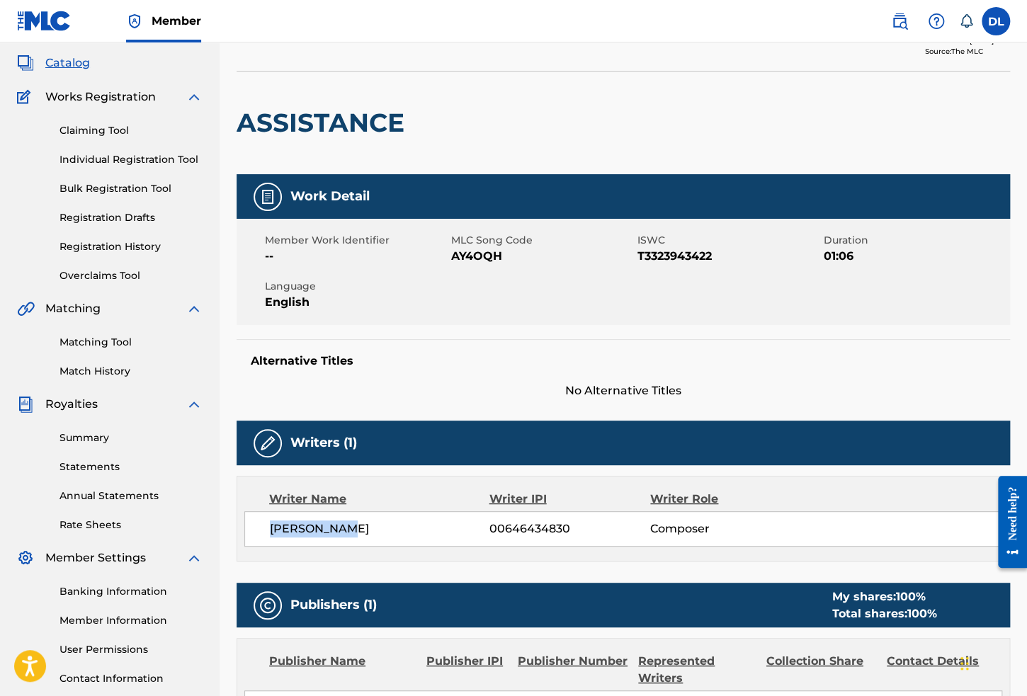
scroll to position [7, 0]
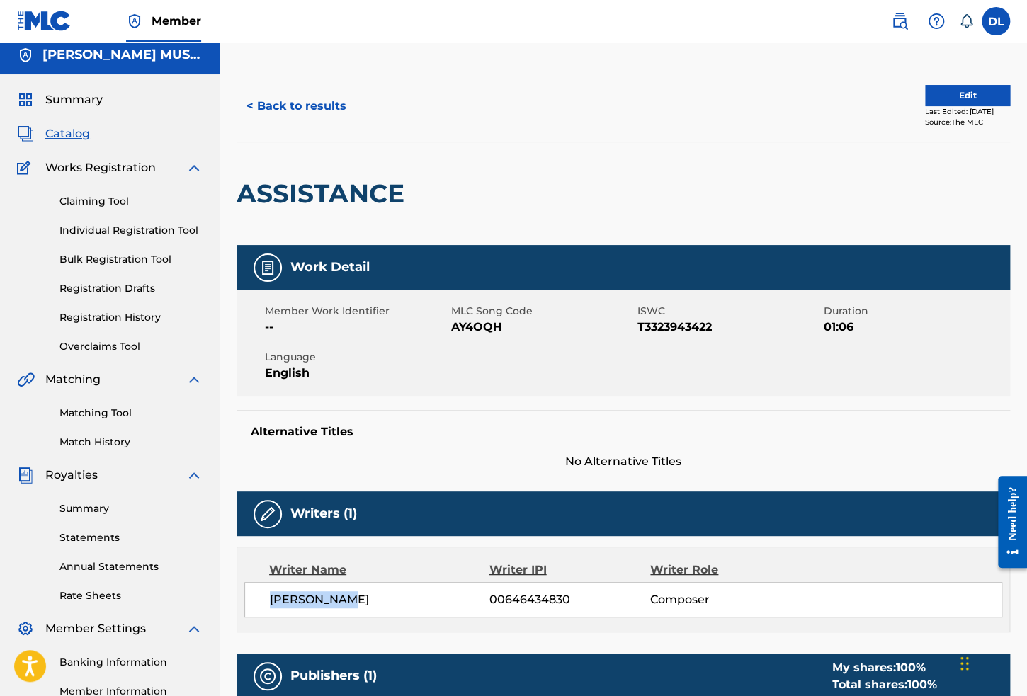
click at [82, 137] on span "Catalog" at bounding box center [67, 133] width 45 height 17
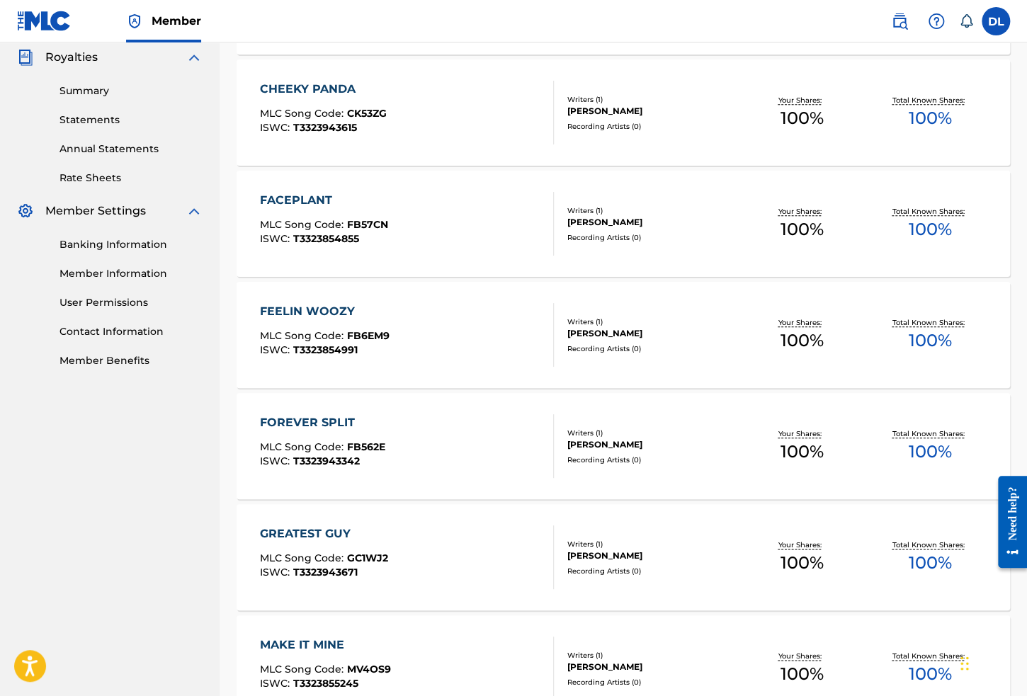
scroll to position [354, 0]
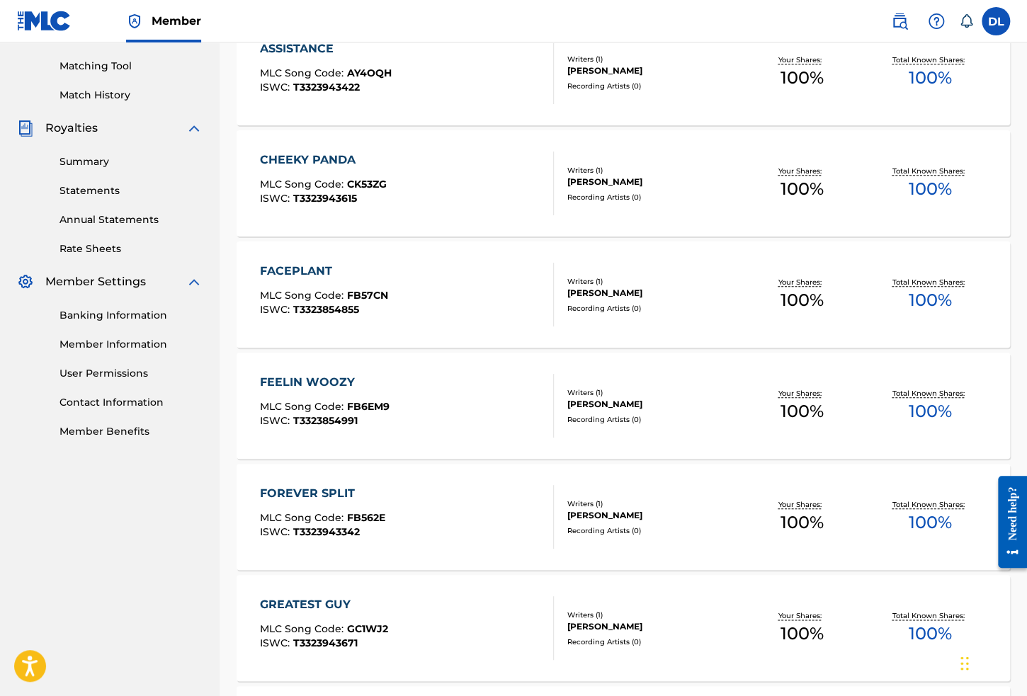
click at [93, 540] on nav "DEVON LEWIS MUSIC Summary Catalog Works Registration Claiming Tool Individual R…" at bounding box center [109, 443] width 219 height 1510
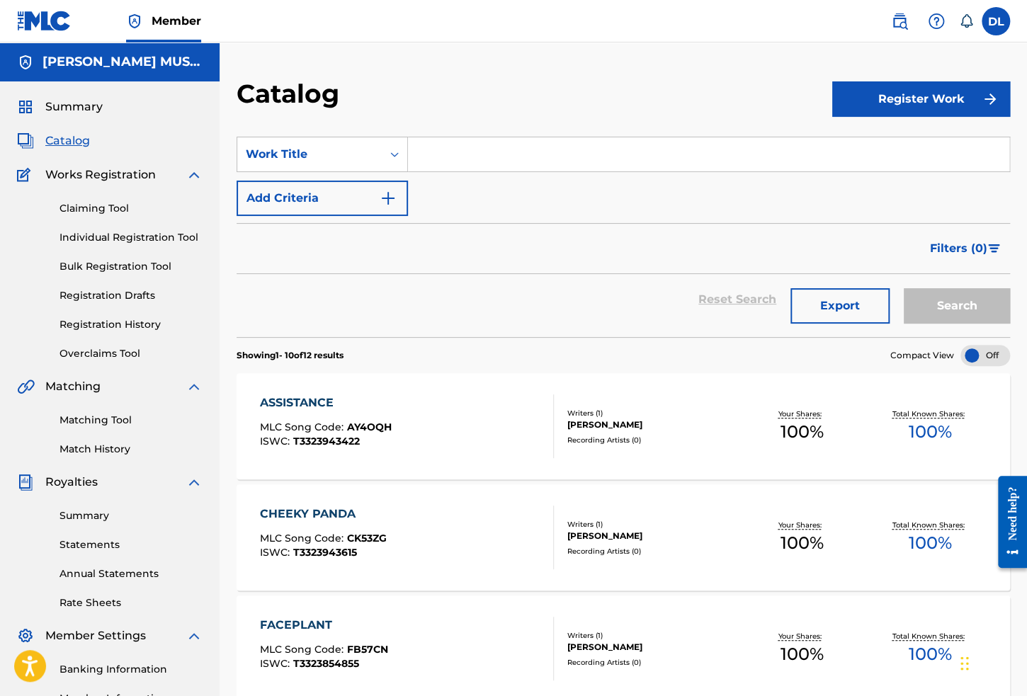
click at [441, 420] on div "ASSISTANCE MLC Song Code : AY4OQH ISWC : T3323943422" at bounding box center [407, 426] width 294 height 64
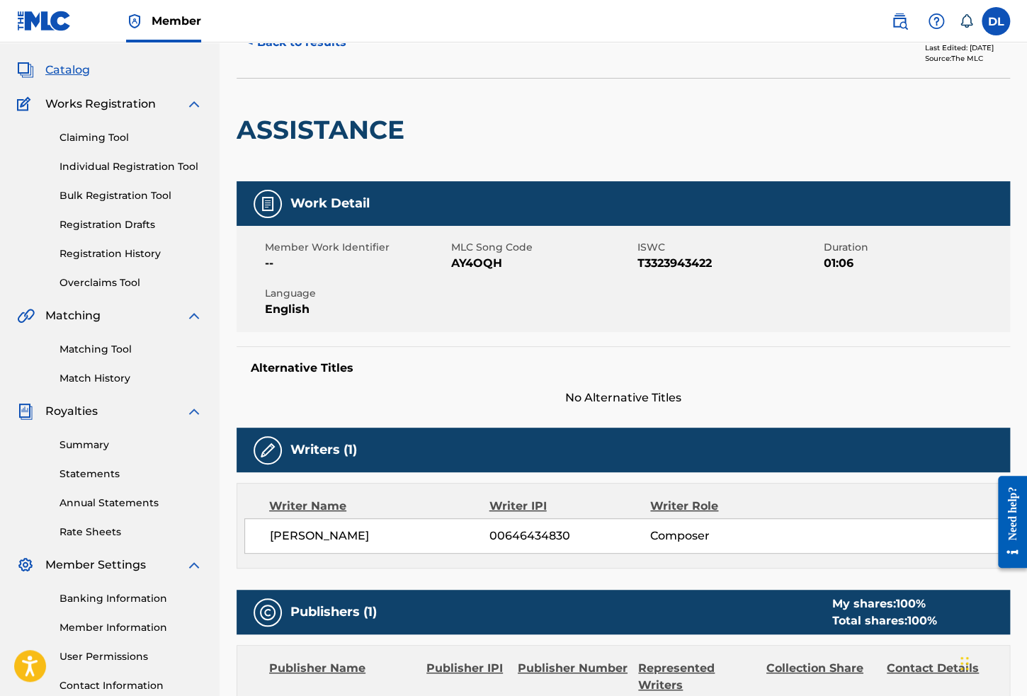
scroll to position [142, 0]
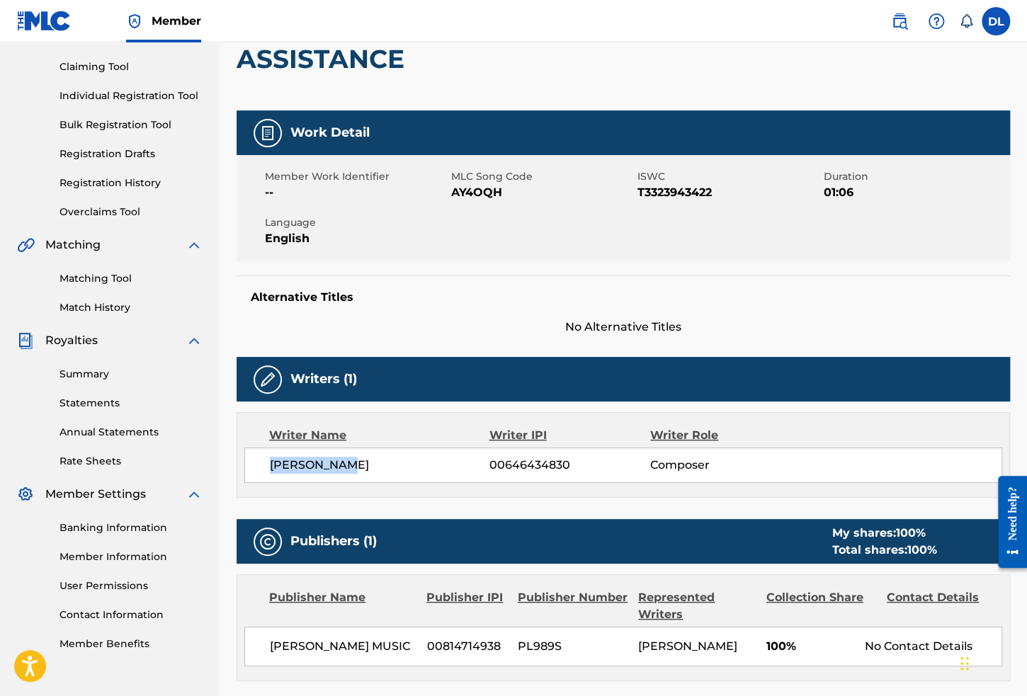
drag, startPoint x: 374, startPoint y: 467, endPoint x: 255, endPoint y: 460, distance: 119.1
click at [255, 460] on div "DEVON LEWIS 00646434830 Composer" at bounding box center [623, 464] width 758 height 35
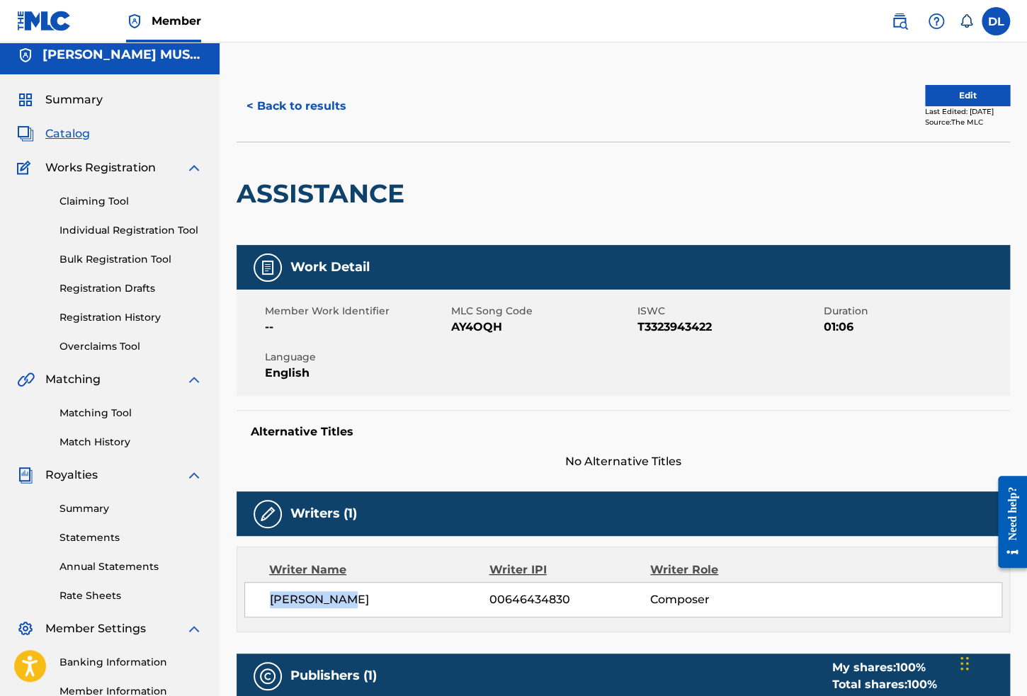
scroll to position [0, 0]
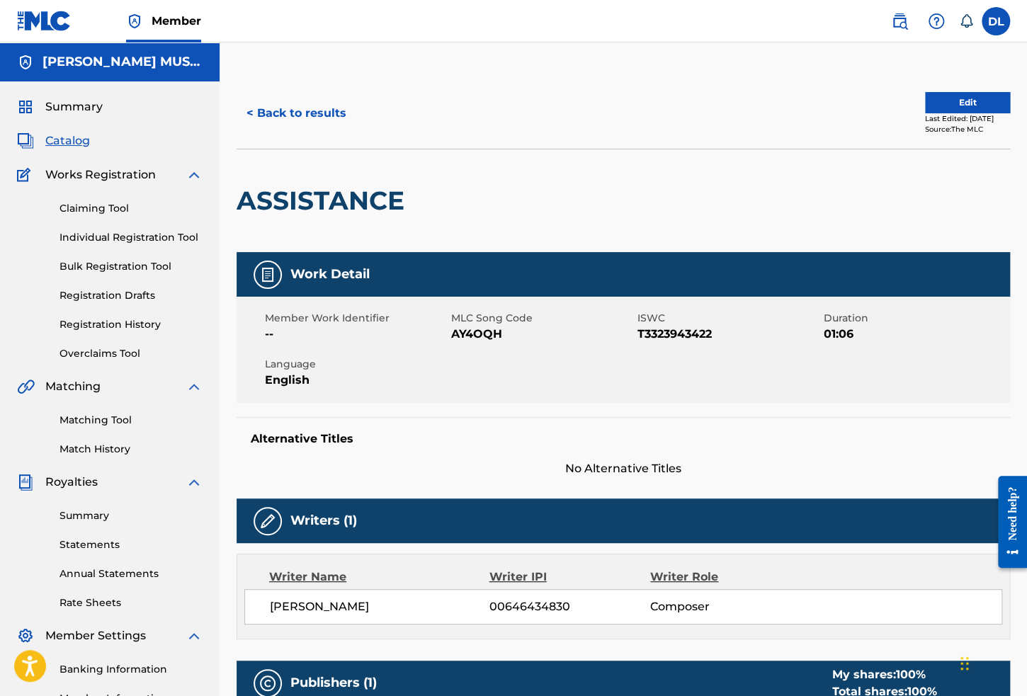
click at [971, 22] on icon at bounding box center [966, 21] width 14 height 14
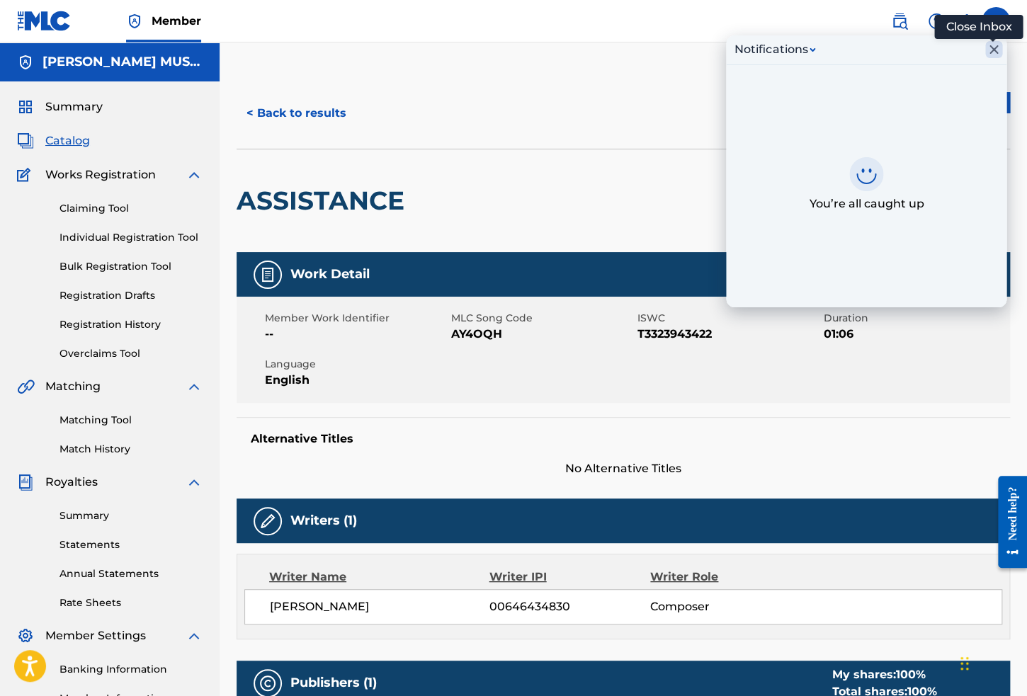
click at [1000, 47] on icon "Close Inbox" at bounding box center [993, 49] width 17 height 17
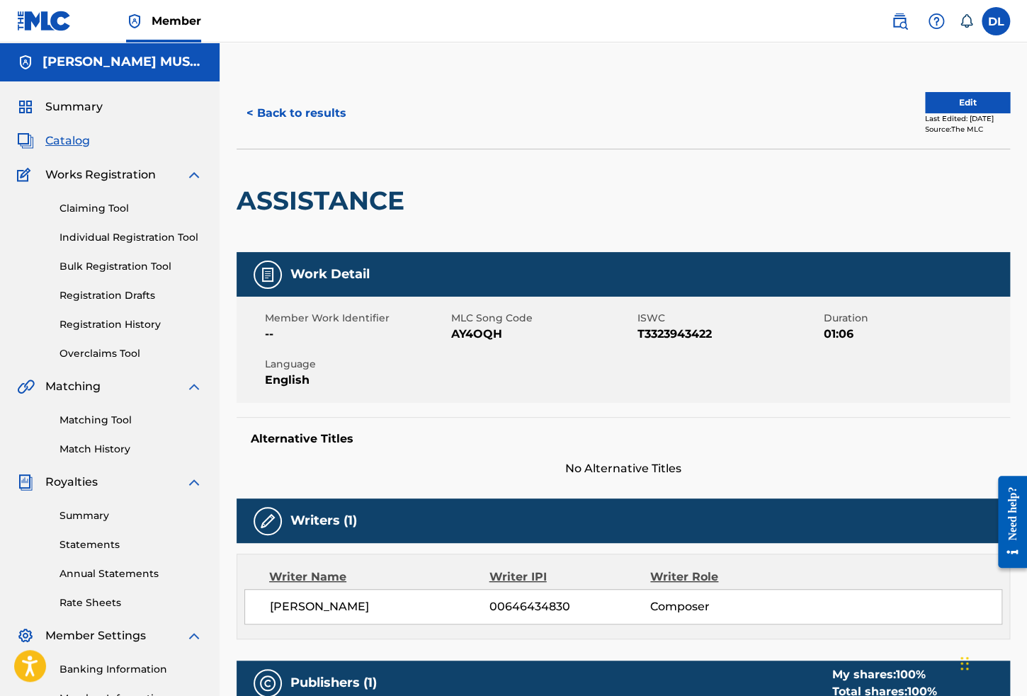
click at [115, 327] on link "Registration History" at bounding box center [130, 324] width 143 height 15
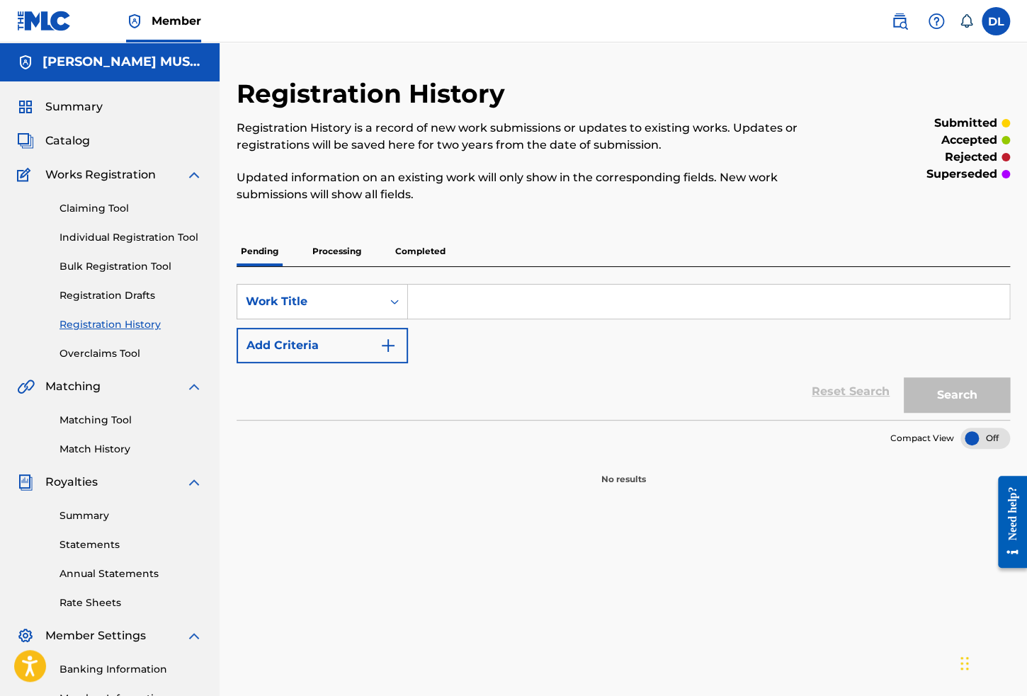
click at [92, 515] on link "Summary" at bounding box center [130, 515] width 143 height 15
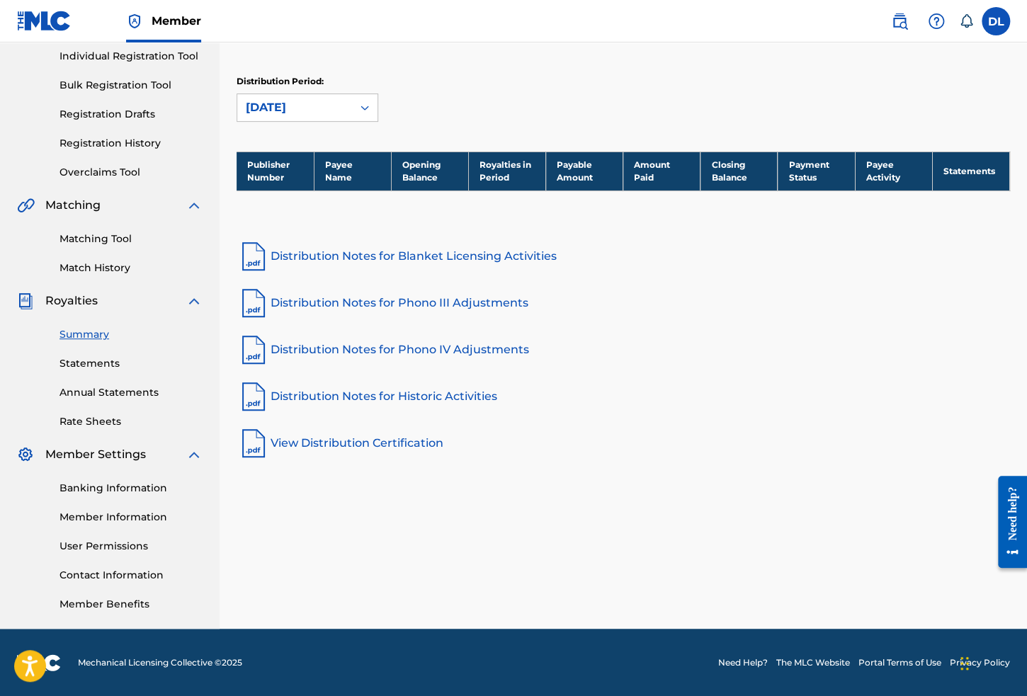
scroll to position [110, 0]
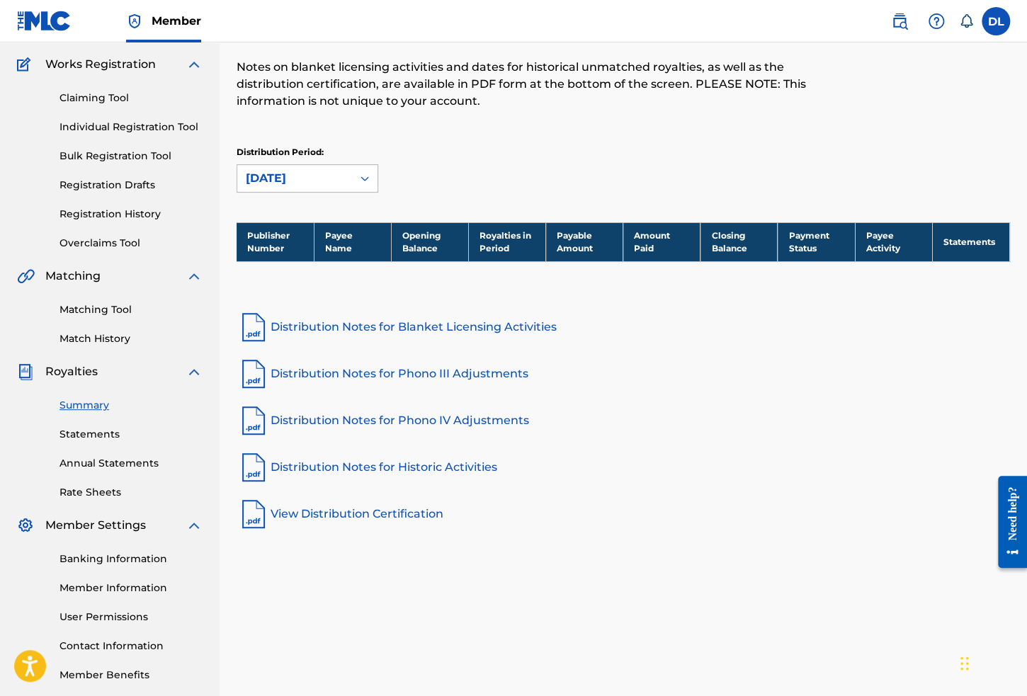
click at [339, 175] on div "August 2025" at bounding box center [295, 178] width 98 height 17
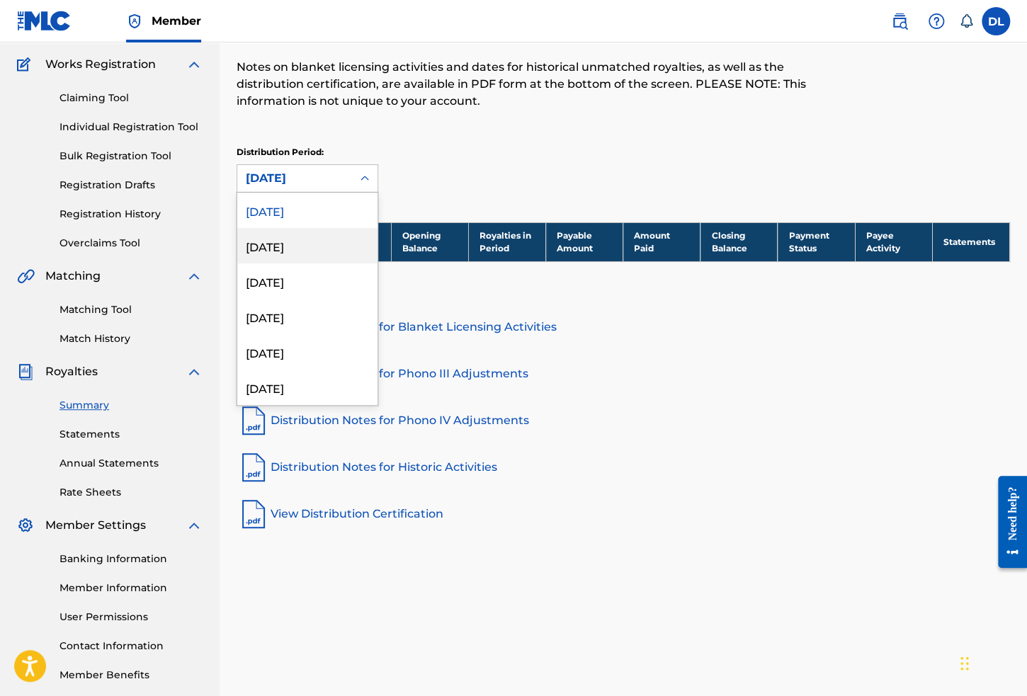
click at [338, 253] on div "July 2025" at bounding box center [307, 245] width 140 height 35
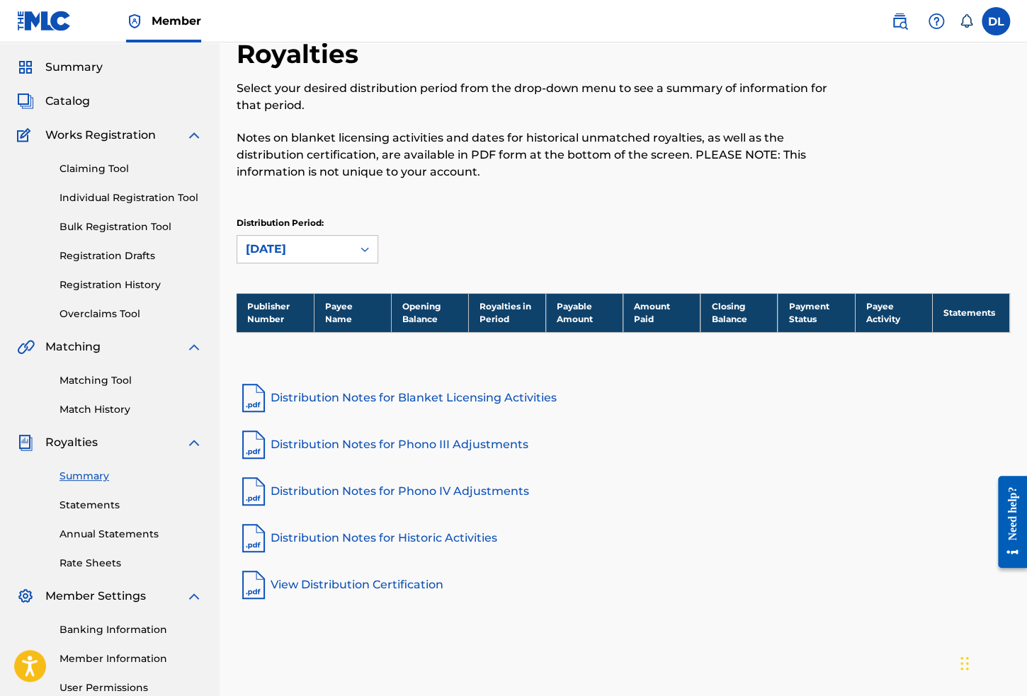
scroll to position [0, 0]
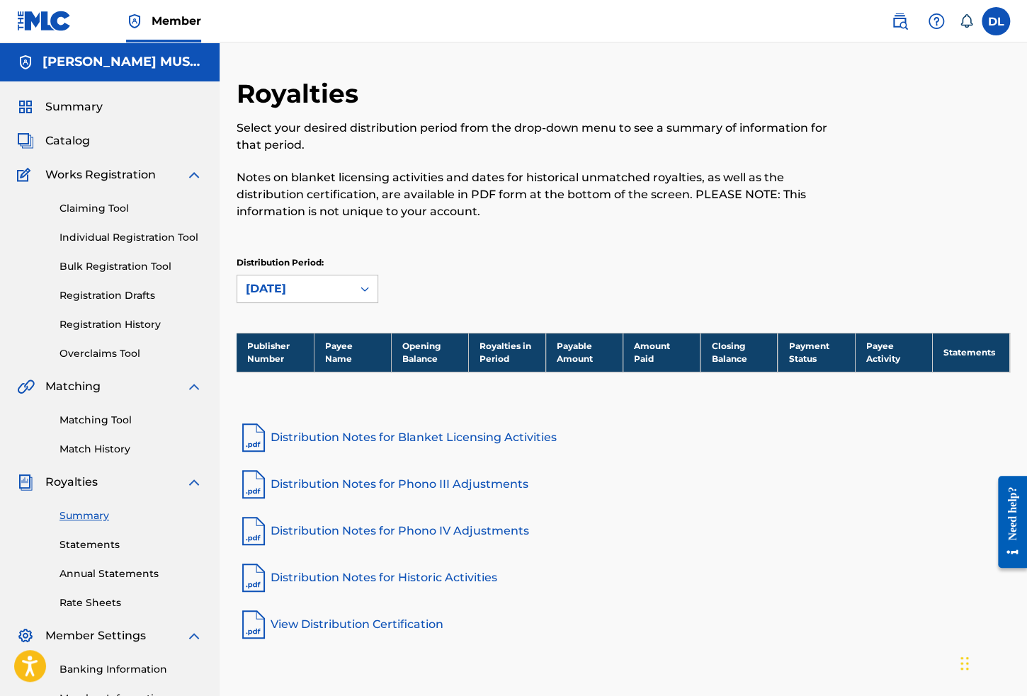
click at [91, 110] on span "Summary" at bounding box center [73, 106] width 57 height 17
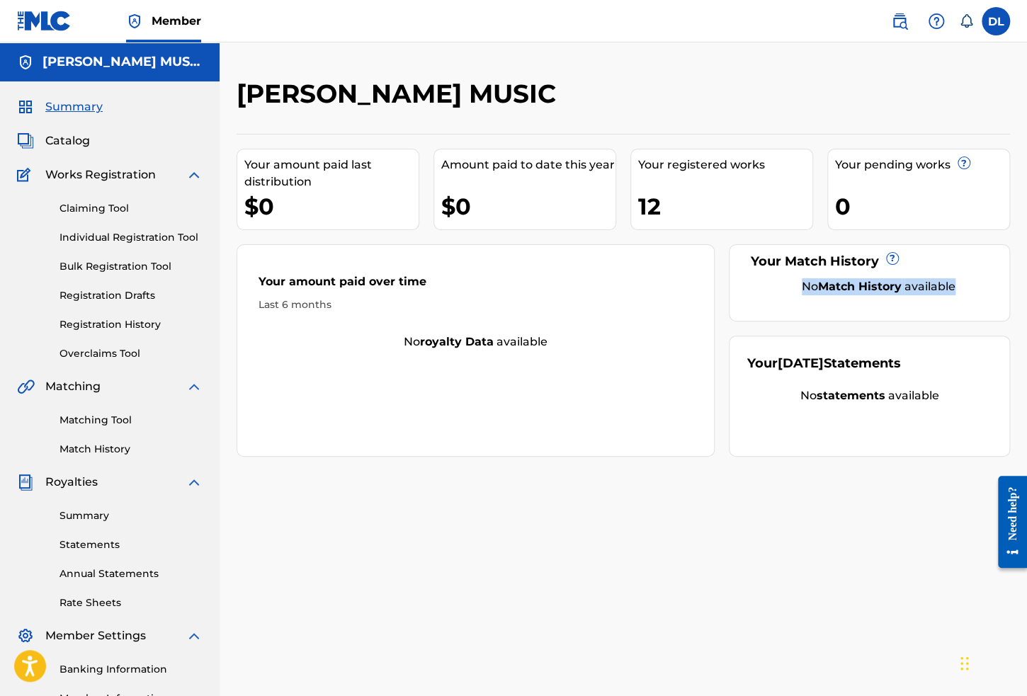
drag, startPoint x: 799, startPoint y: 283, endPoint x: 957, endPoint y: 282, distance: 157.9
click at [957, 282] on div "No Match History available" at bounding box center [878, 286] width 227 height 17
drag, startPoint x: 797, startPoint y: 392, endPoint x: 938, endPoint y: 387, distance: 141.7
click at [938, 387] on div "No statements available" at bounding box center [869, 395] width 244 height 17
click at [611, 561] on div "DEVON LEWIS MUSIC Your amount paid last distribution $0 Amount paid to date thi…" at bounding box center [622, 444] width 807 height 732
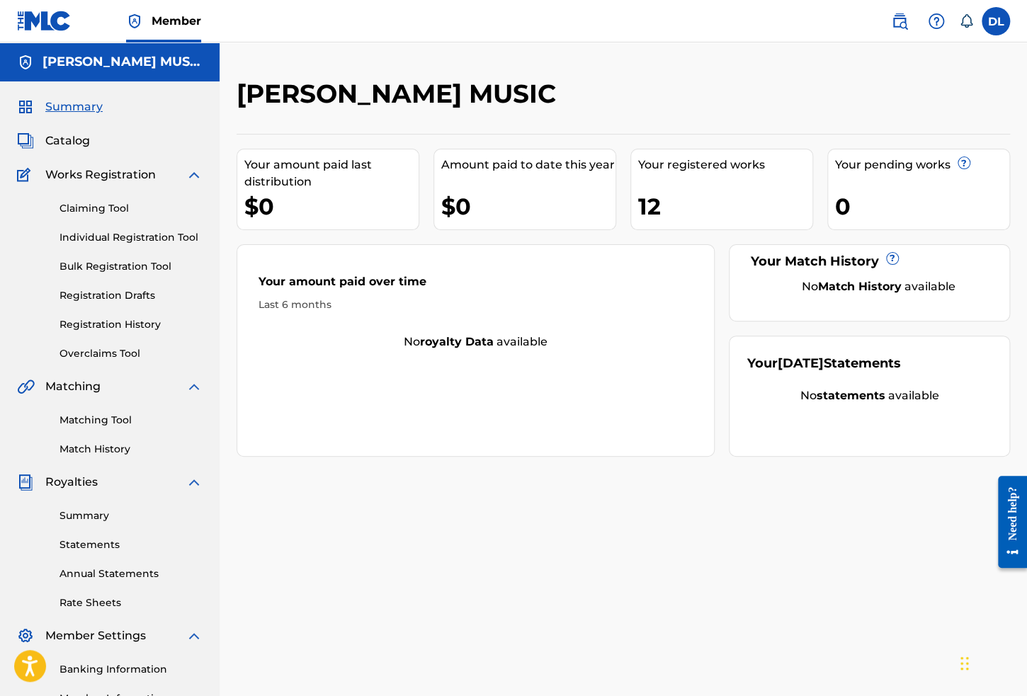
click at [139, 239] on link "Individual Registration Tool" at bounding box center [130, 237] width 143 height 15
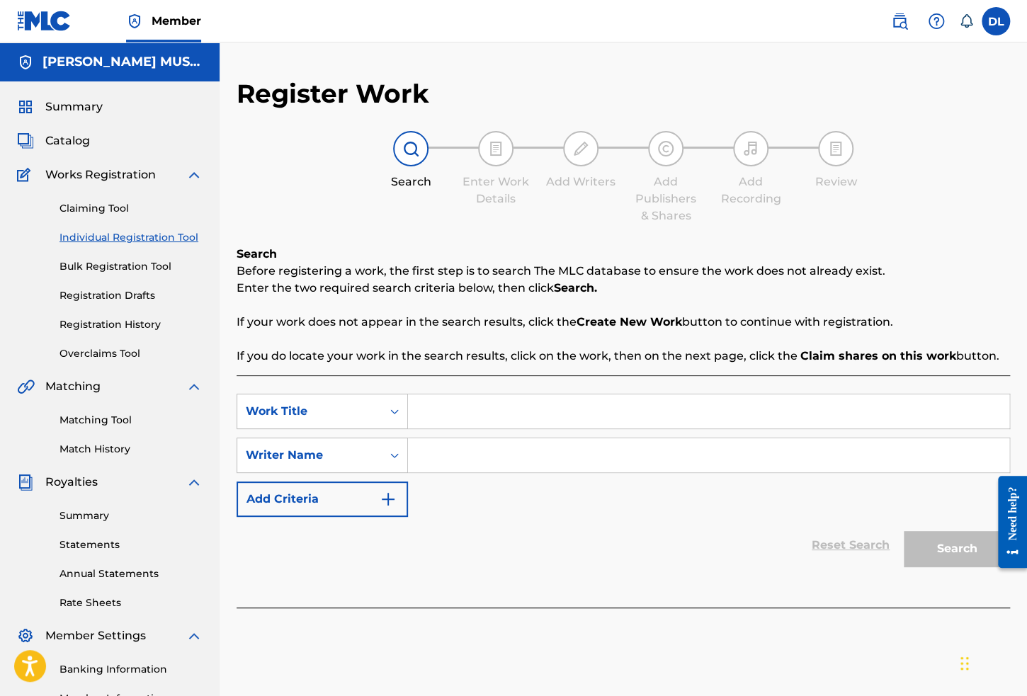
click at [86, 145] on span "Catalog" at bounding box center [67, 140] width 45 height 17
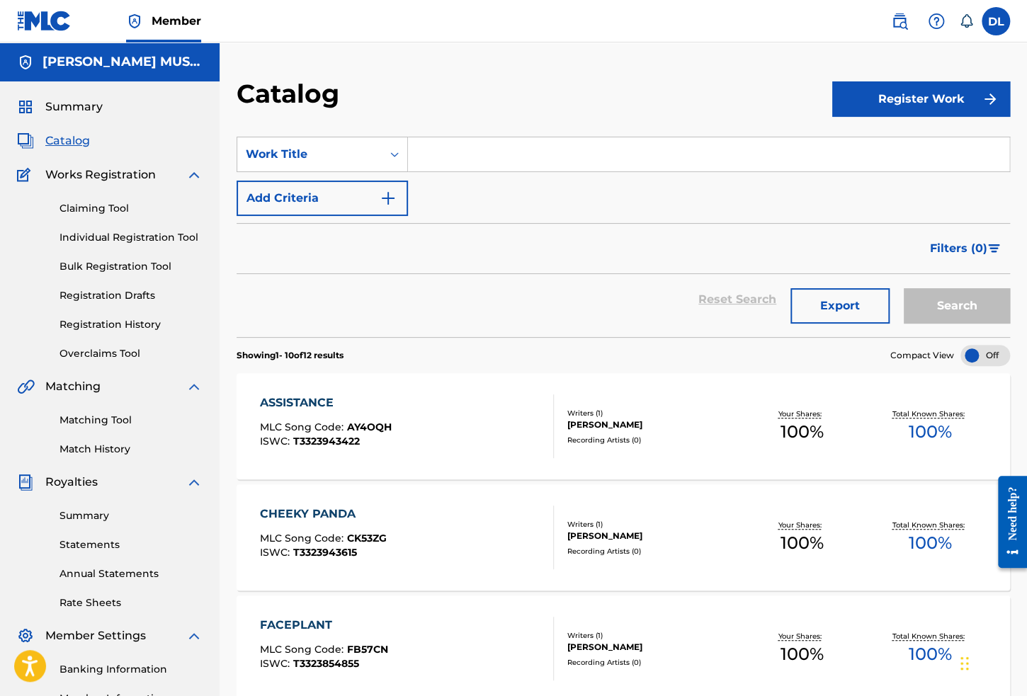
click at [467, 431] on div "ASSISTANCE MLC Song Code : AY4OQH ISWC : T3323943422" at bounding box center [407, 426] width 294 height 64
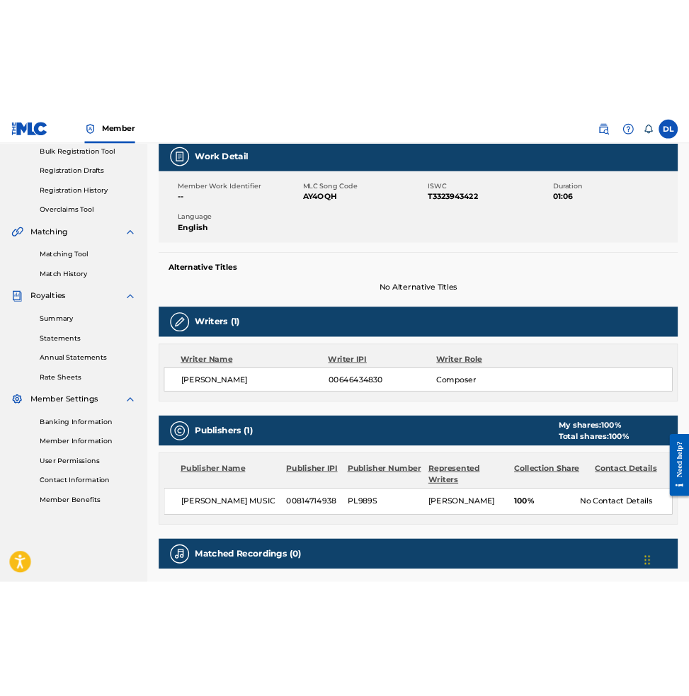
scroll to position [142, 0]
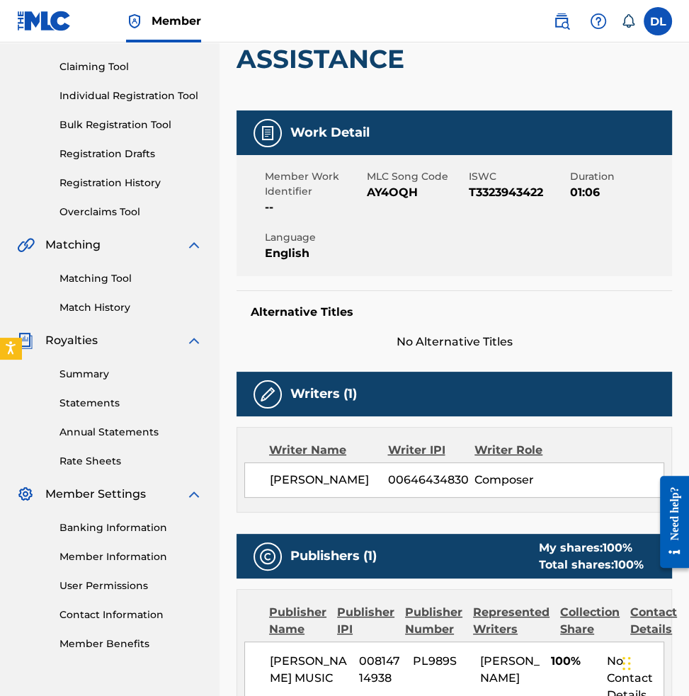
click at [320, 479] on span "DEVON LEWIS" at bounding box center [329, 480] width 118 height 17
click at [327, 481] on span "DEVON LEWIS" at bounding box center [329, 480] width 118 height 17
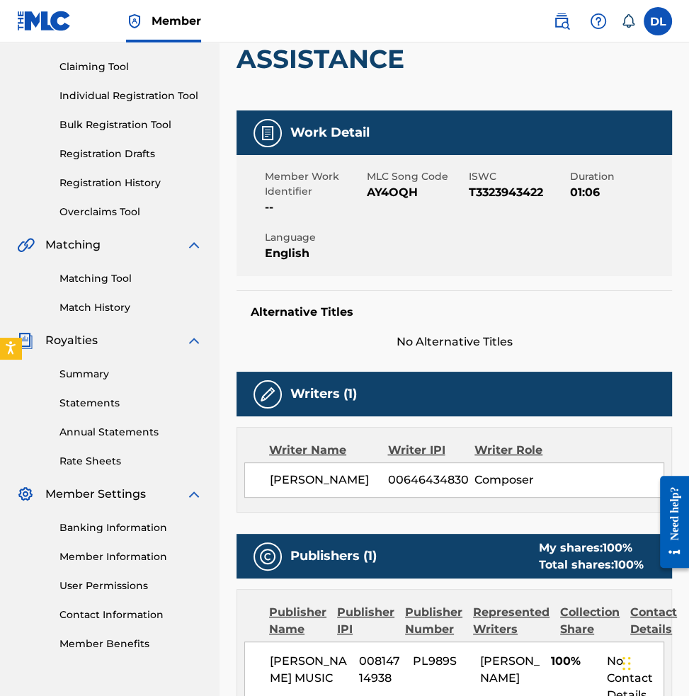
click at [433, 478] on span "00646434830" at bounding box center [431, 480] width 86 height 17
copy span "00646434830"
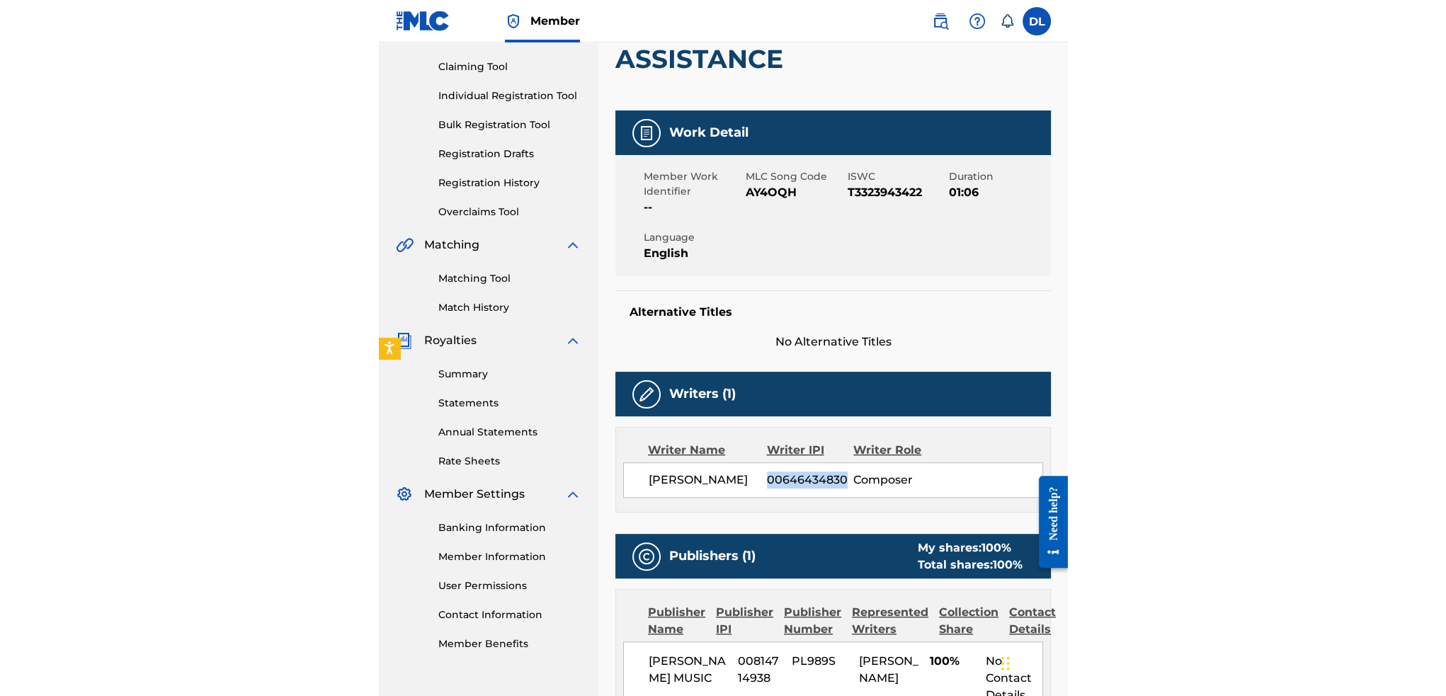
scroll to position [212, 0]
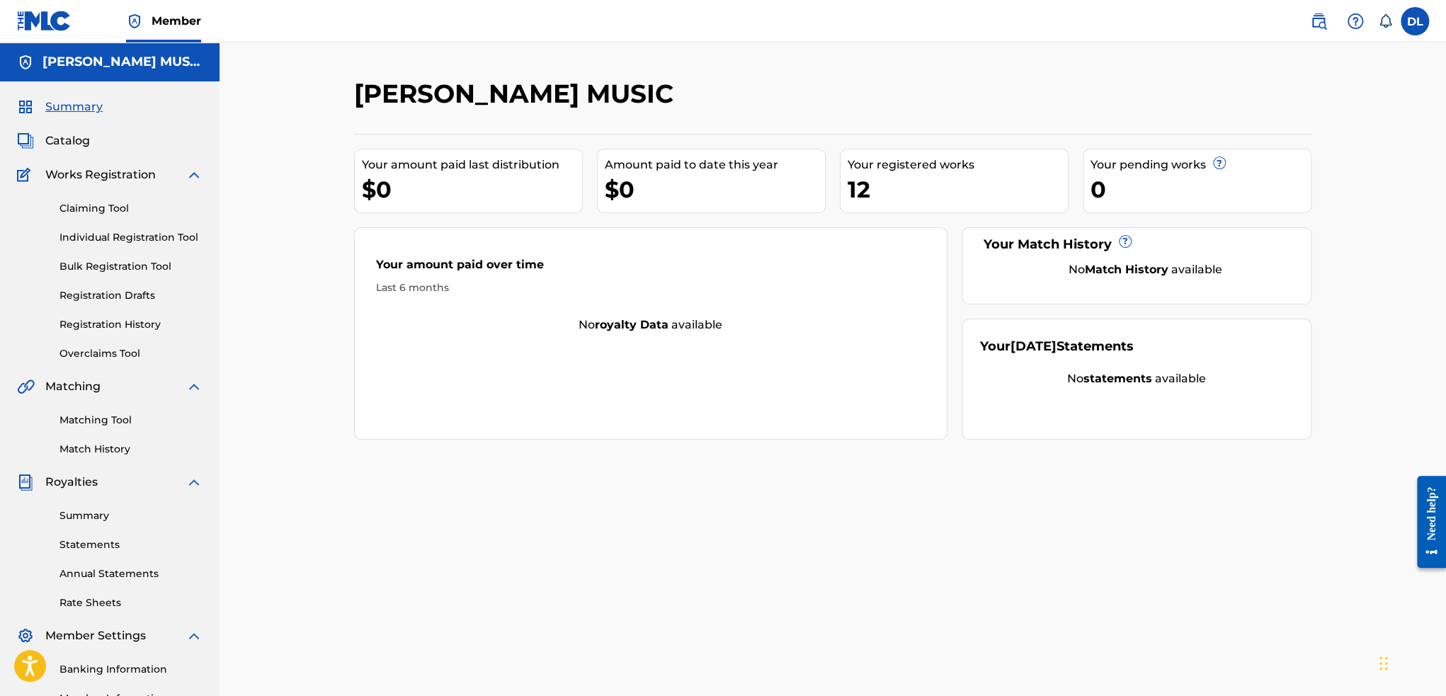
click at [66, 141] on span "Catalog" at bounding box center [67, 140] width 45 height 17
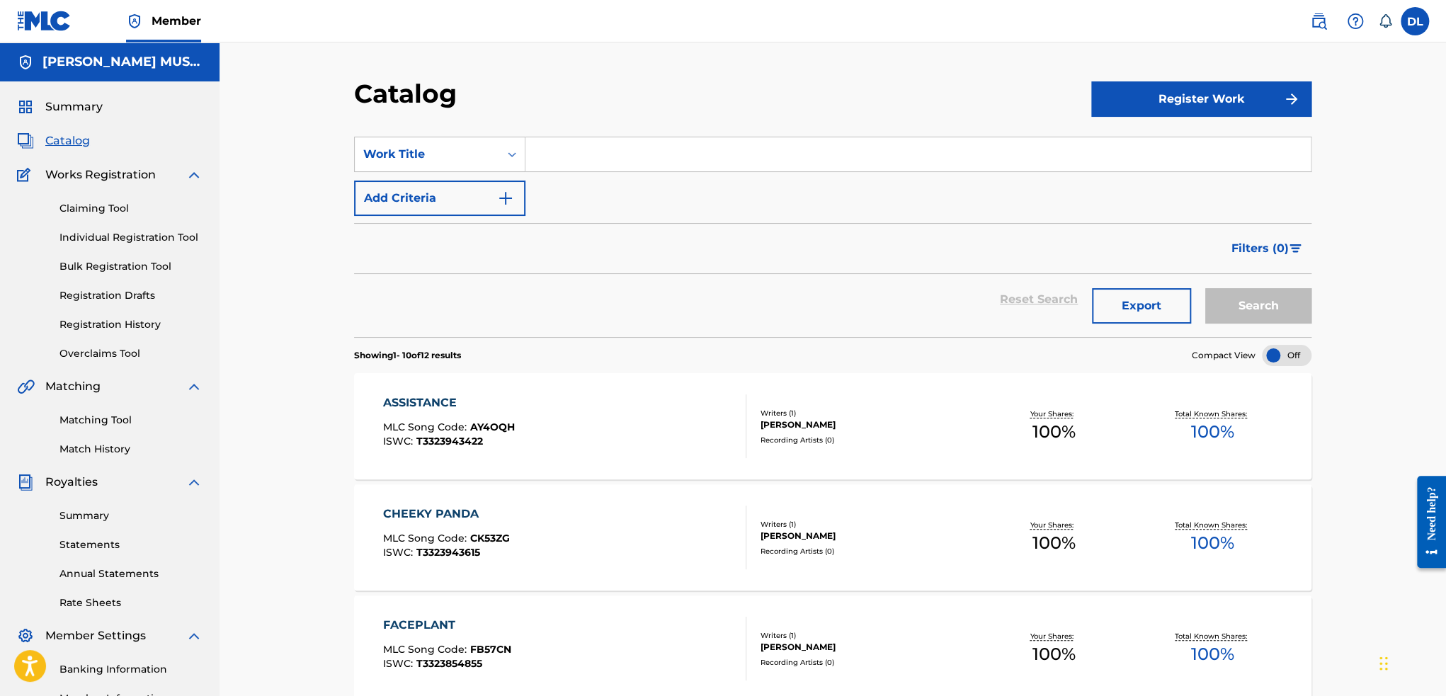
click at [632, 435] on div "ASSISTANCE MLC Song Code : AY4OQH ISWC : T3323943422" at bounding box center [565, 426] width 364 height 64
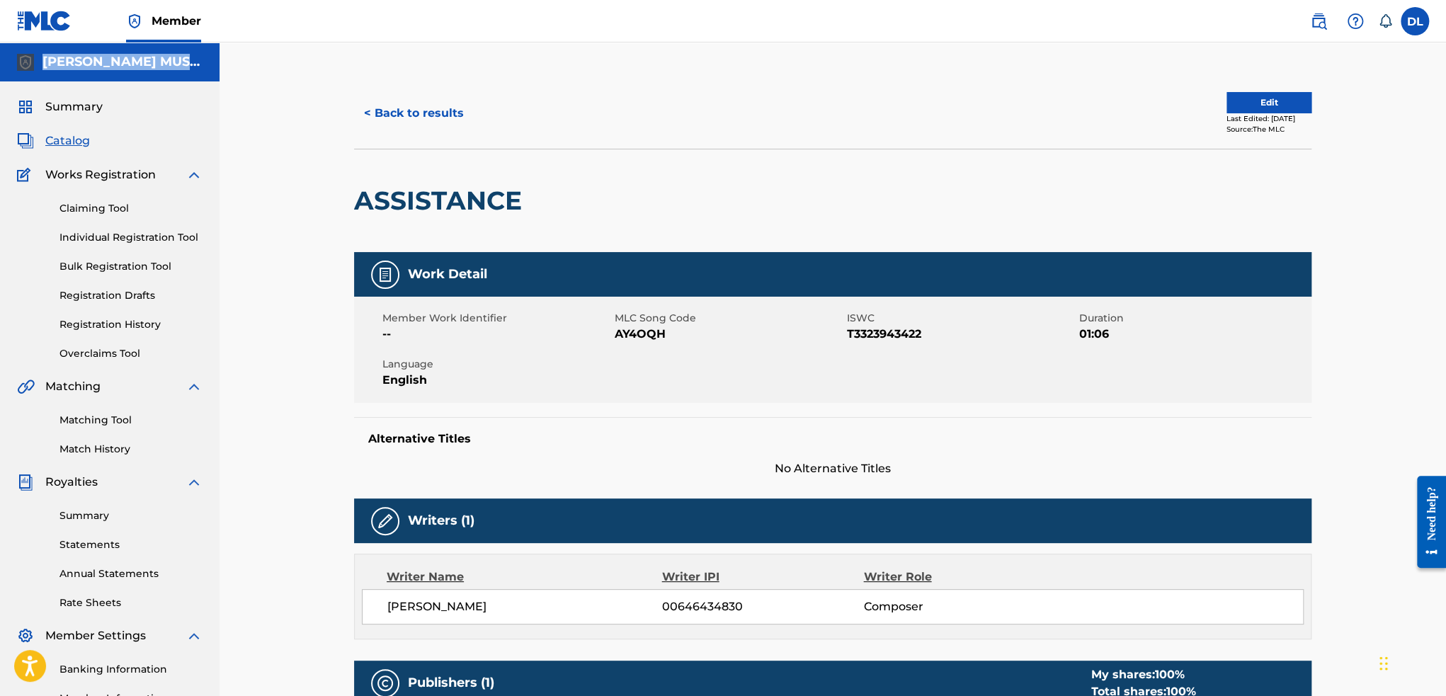
drag, startPoint x: 192, startPoint y: 65, endPoint x: 1, endPoint y: 53, distance: 190.8
click at [1, 53] on div "[PERSON_NAME] MUSIC" at bounding box center [109, 61] width 219 height 39
click at [90, 57] on h5 "[PERSON_NAME] MUSIC" at bounding box center [122, 62] width 160 height 16
drag, startPoint x: 193, startPoint y: 66, endPoint x: 40, endPoint y: 50, distance: 153.0
click at [40, 50] on div "[PERSON_NAME] MUSIC" at bounding box center [109, 61] width 219 height 39
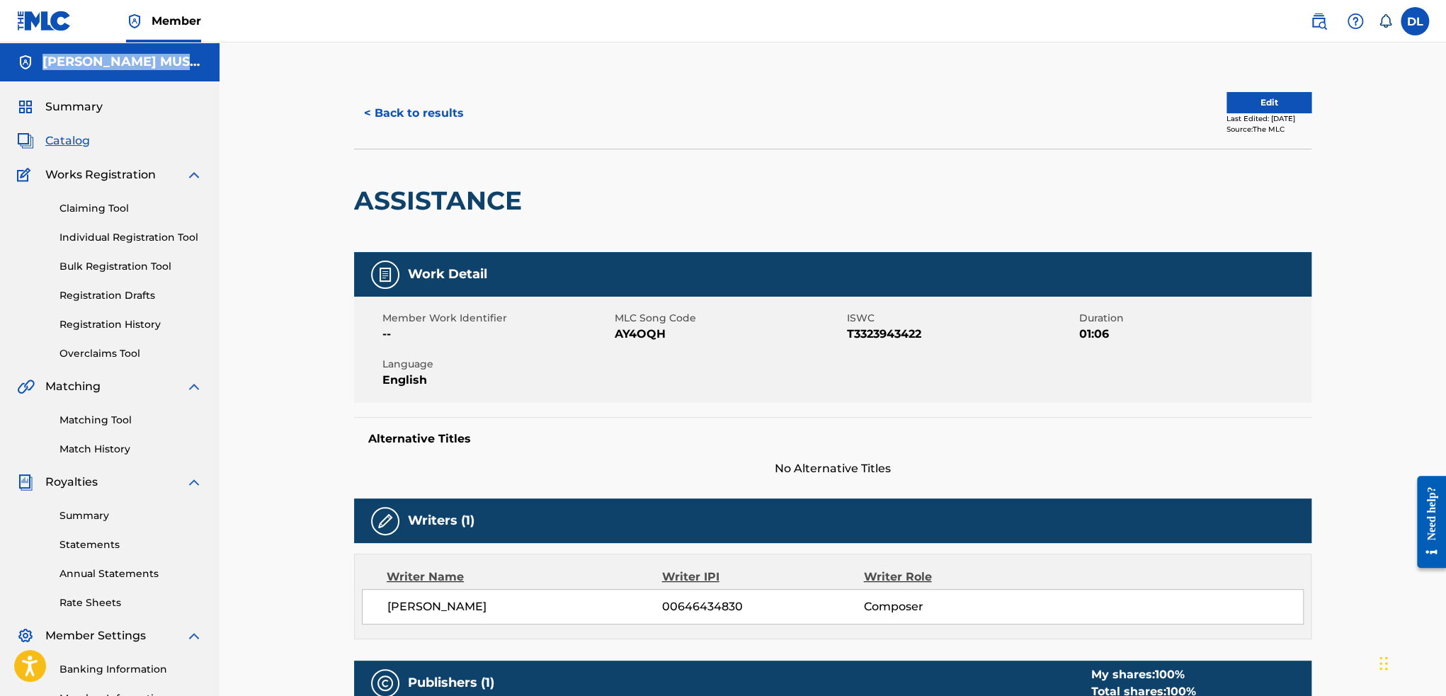
copy h5 "[PERSON_NAME] MUSIC"
